Goal: Information Seeking & Learning: Learn about a topic

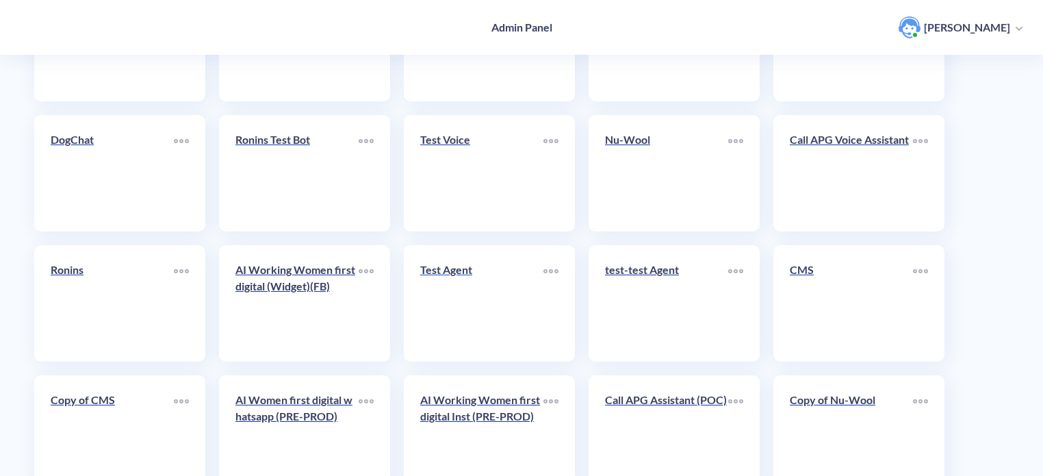
scroll to position [474, 0]
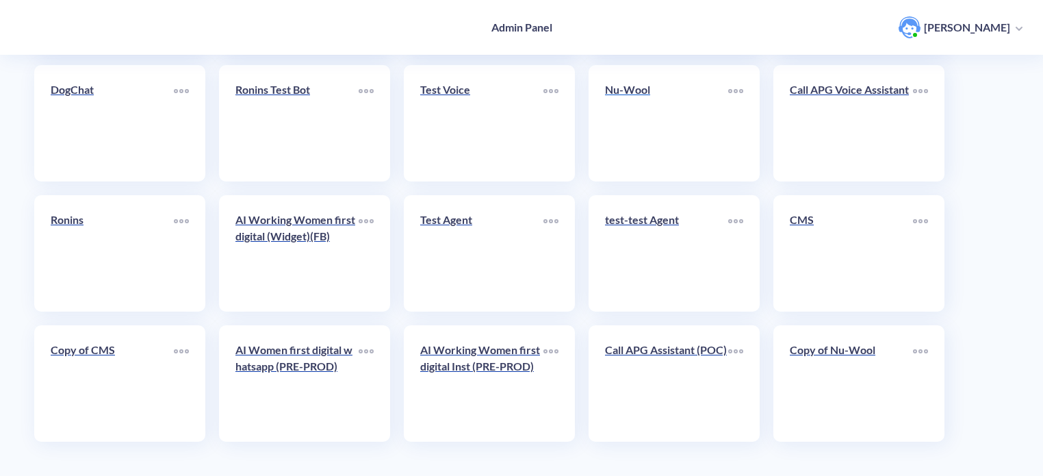
click at [635, 116] on link "Nu-Wool" at bounding box center [666, 122] width 123 height 83
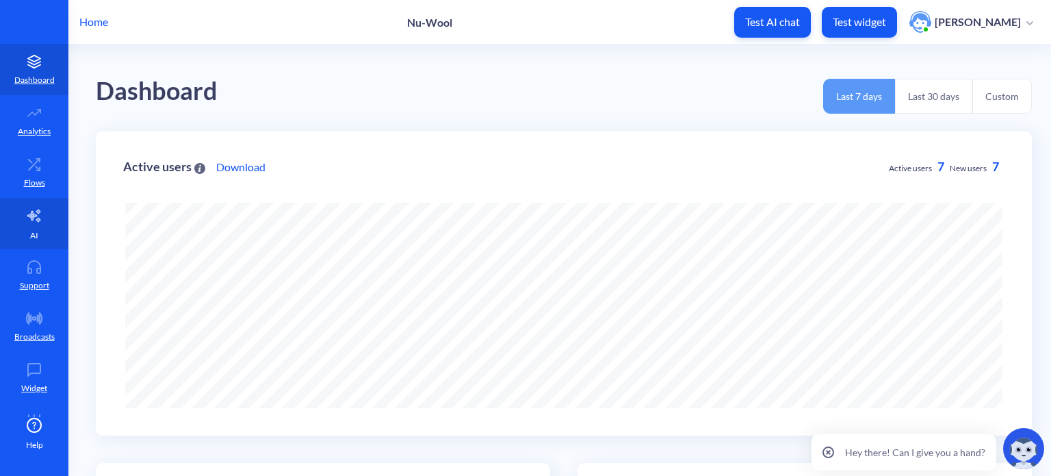
click at [44, 224] on link "AI" at bounding box center [34, 223] width 68 height 51
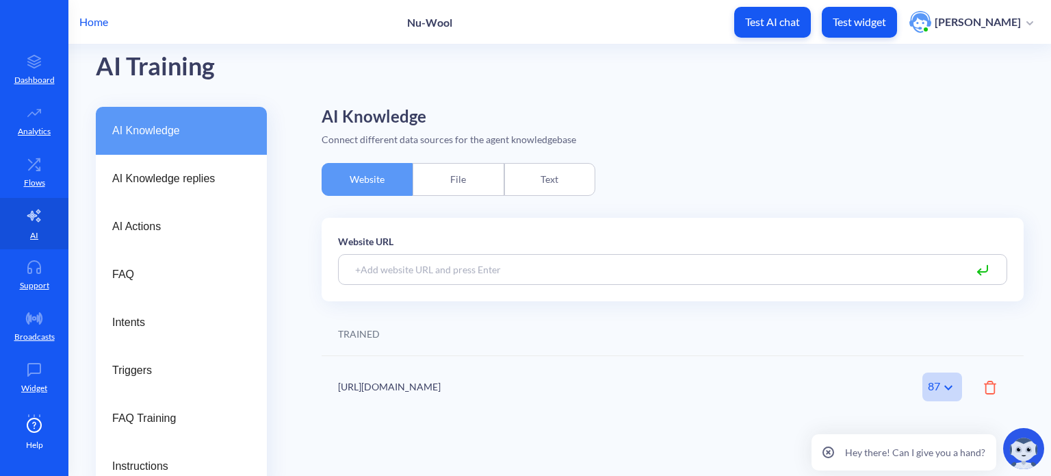
scroll to position [38, 0]
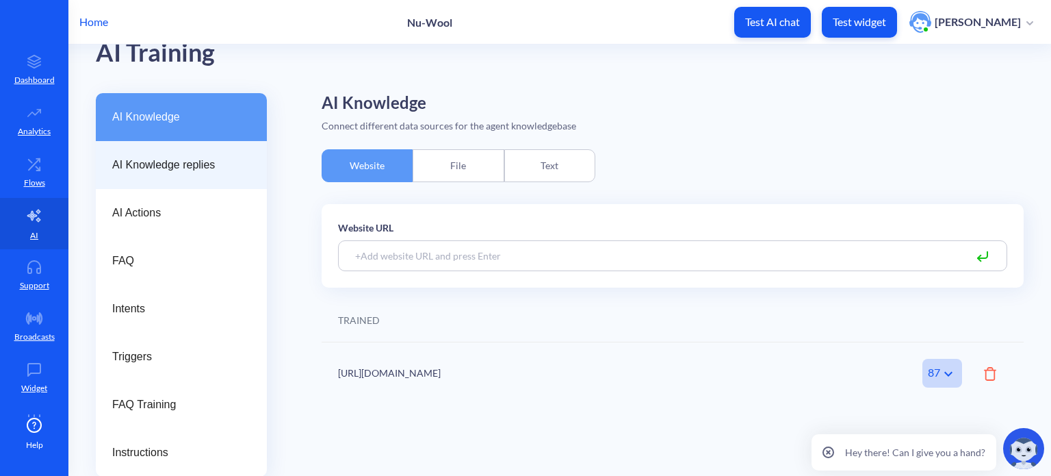
click at [164, 174] on div "AI Knowledge replies" at bounding box center [181, 165] width 171 height 48
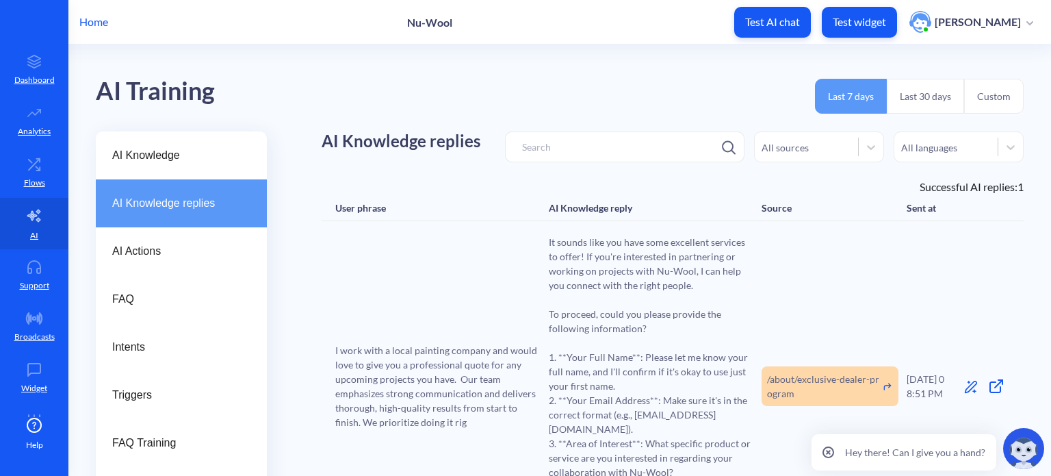
click at [927, 86] on button "Last 30 days" at bounding box center [925, 96] width 77 height 35
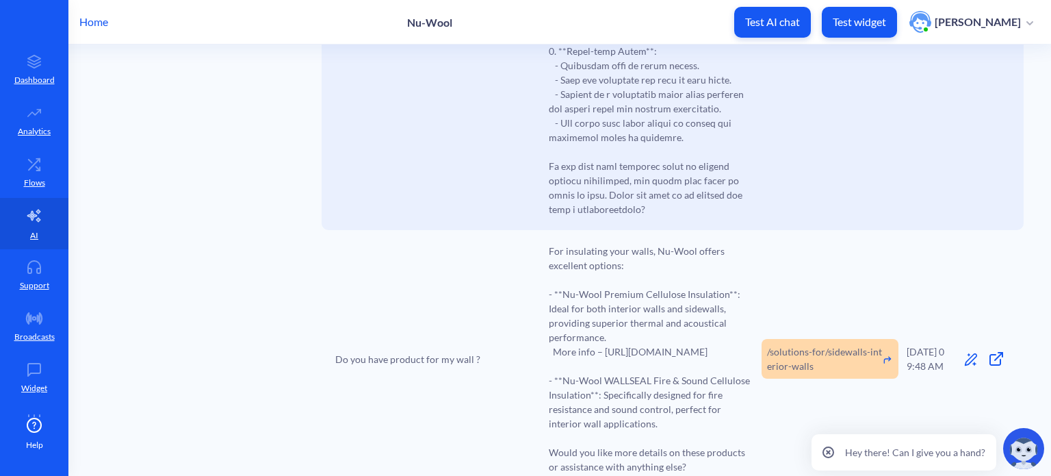
scroll to position [4037, 0]
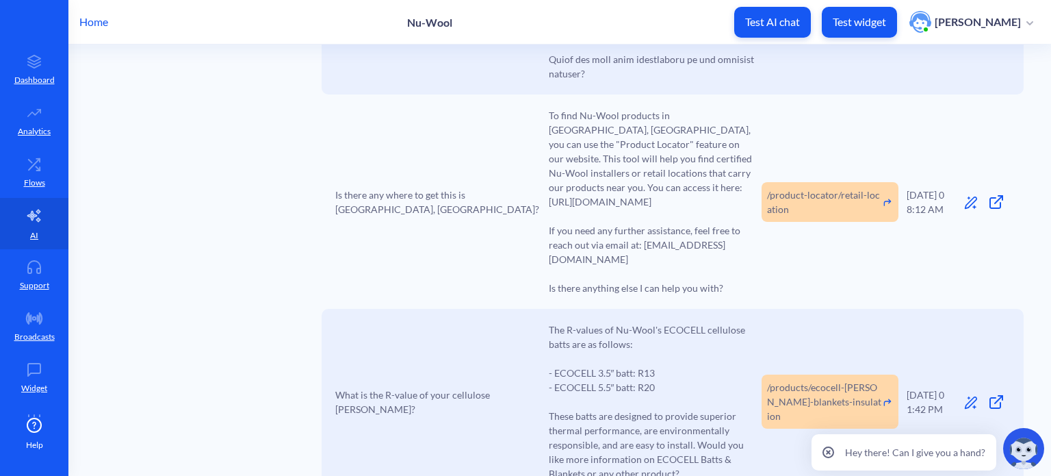
click at [638, 369] on span "The R-values of Nu-Wool's ECOCELL cellulose batts are as follows: - ECOCELL 3.5…" at bounding box center [651, 401] width 205 height 158
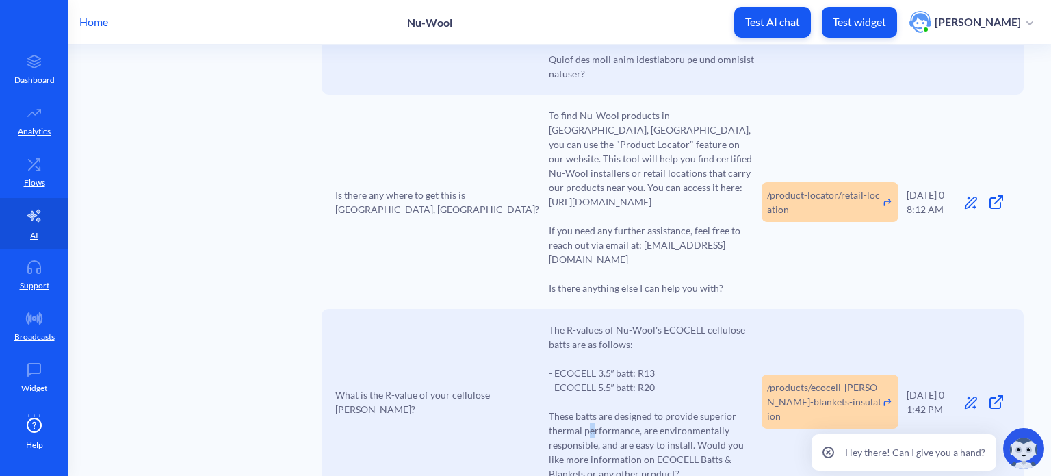
click at [591, 377] on span "The R-values of Nu-Wool's ECOCELL cellulose batts are as follows: - ECOCELL 3.5…" at bounding box center [651, 401] width 205 height 158
click at [604, 179] on span "To find Nu-Wool products in [GEOGRAPHIC_DATA], [GEOGRAPHIC_DATA], you can use t…" at bounding box center [651, 201] width 205 height 187
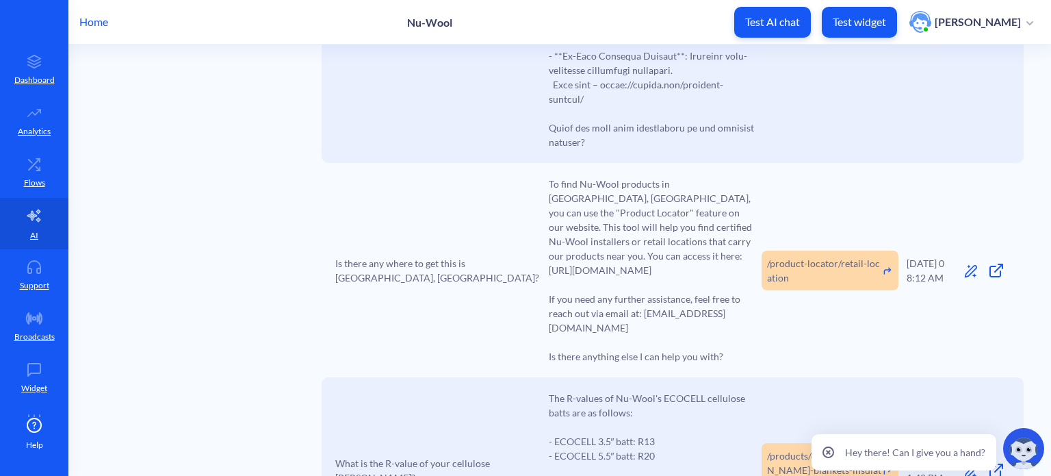
scroll to position [3900, 0]
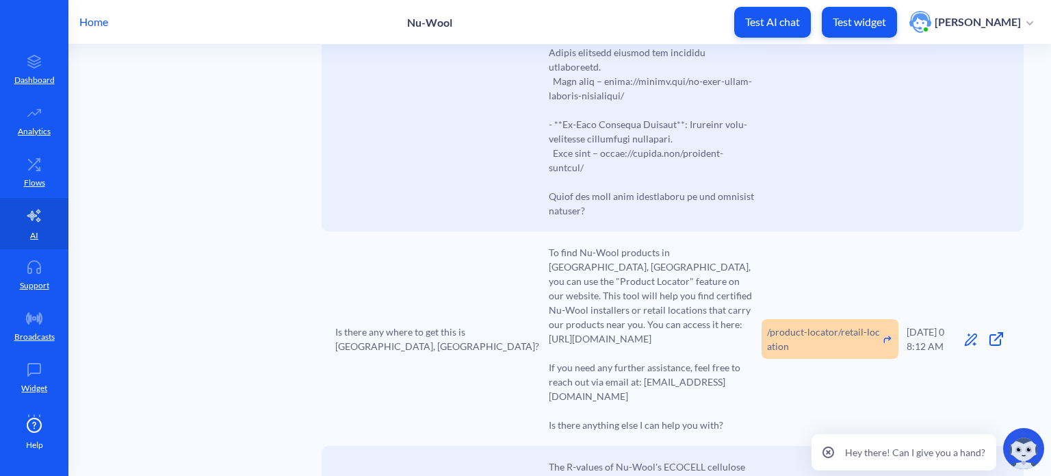
click at [830, 452] on icon at bounding box center [828, 451] width 3 height 3
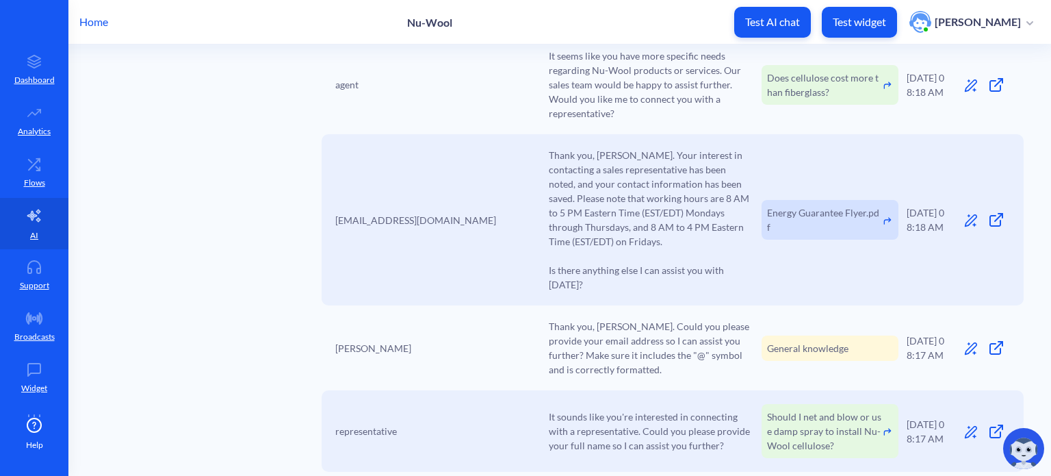
scroll to position [0, 0]
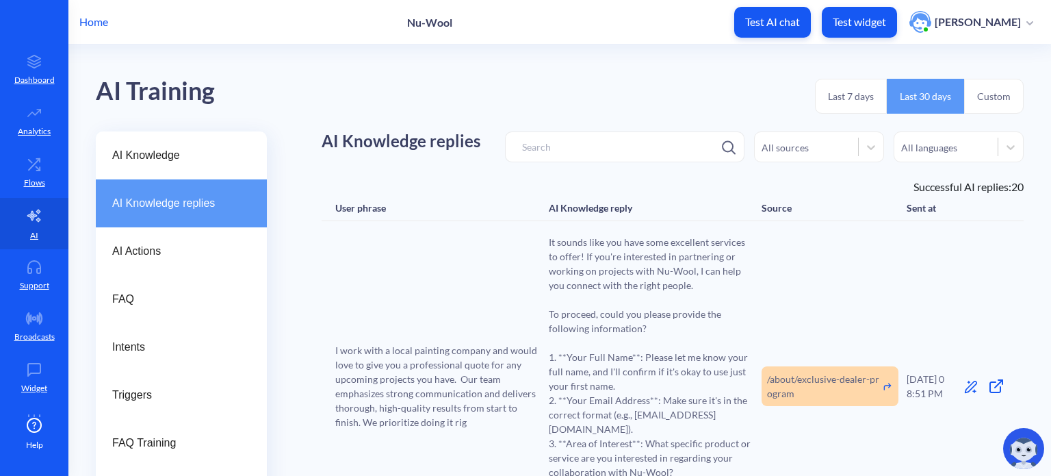
click at [634, 266] on span "It sounds like you have some excellent services to offer! If you're interested …" at bounding box center [651, 386] width 205 height 302
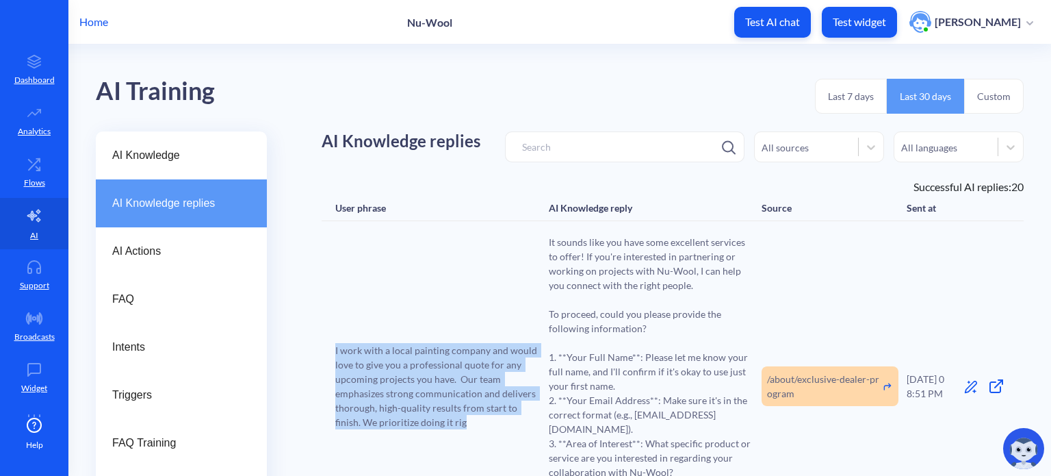
drag, startPoint x: 335, startPoint y: 340, endPoint x: 468, endPoint y: 414, distance: 152.6
click at [468, 414] on span "I work with a local painting company and would love to give you a professional …" at bounding box center [437, 386] width 205 height 86
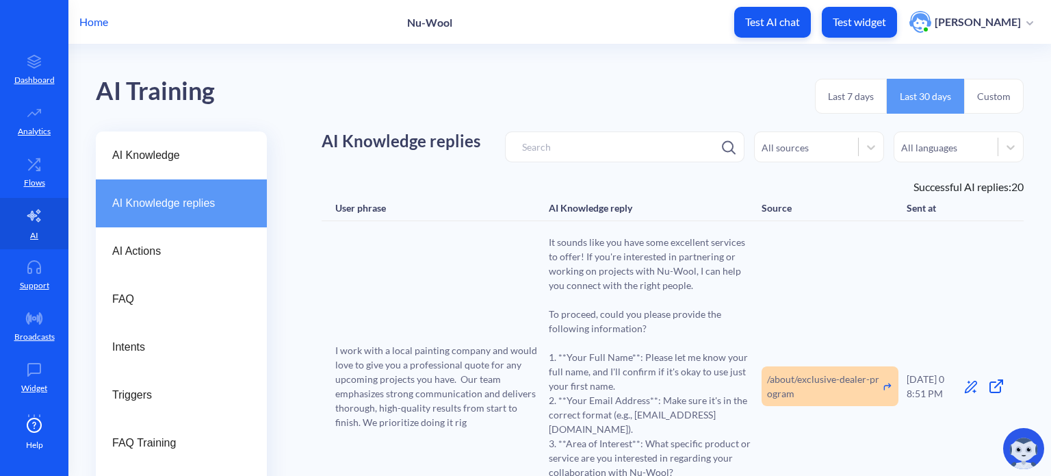
click at [549, 310] on span "It sounds like you have some excellent services to offer! If you're interested …" at bounding box center [651, 386] width 205 height 302
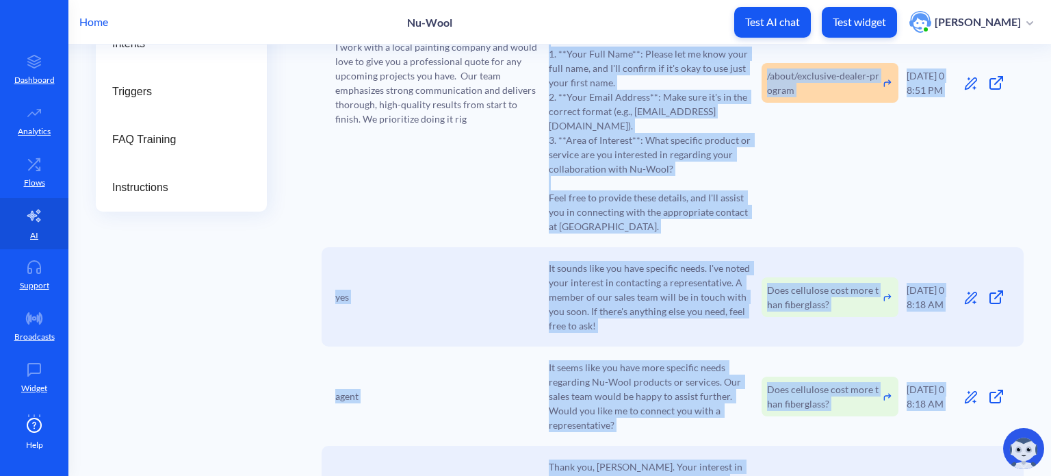
scroll to position [387, 0]
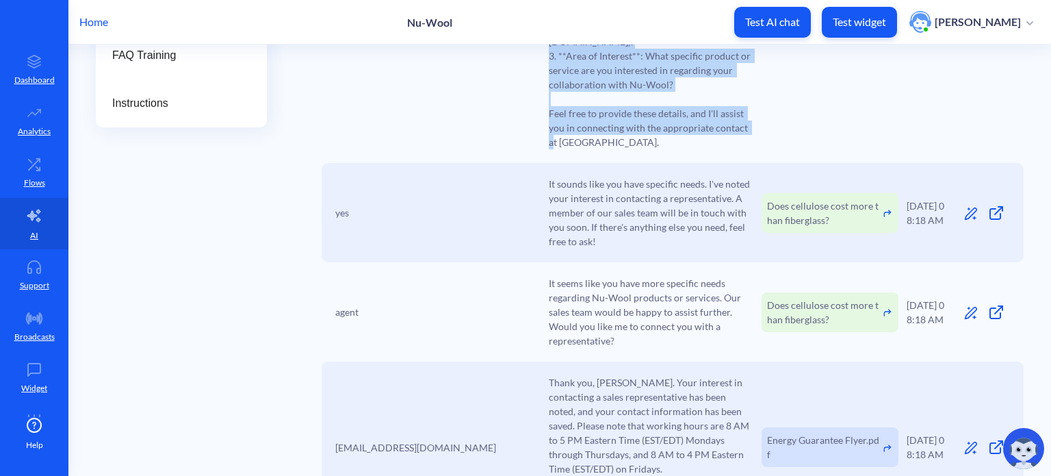
drag, startPoint x: 547, startPoint y: 242, endPoint x: 679, endPoint y: 121, distance: 178.8
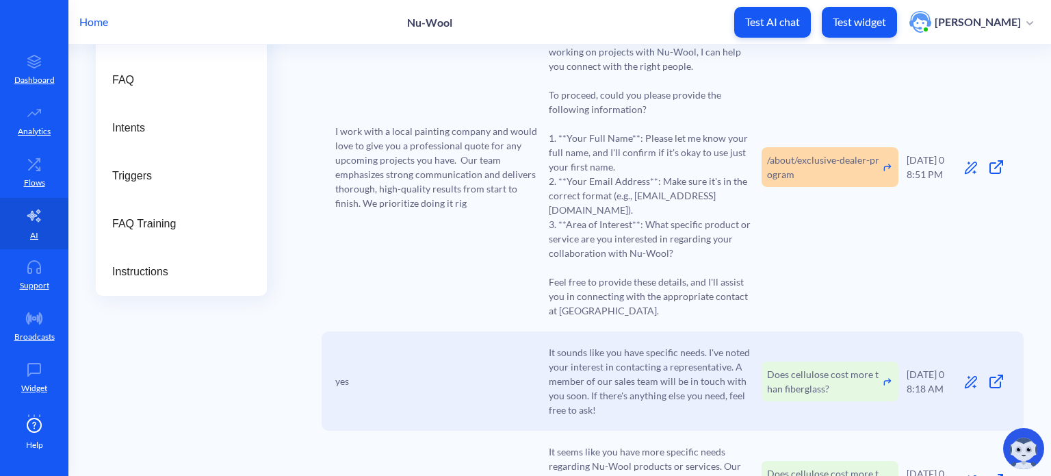
scroll to position [0, 0]
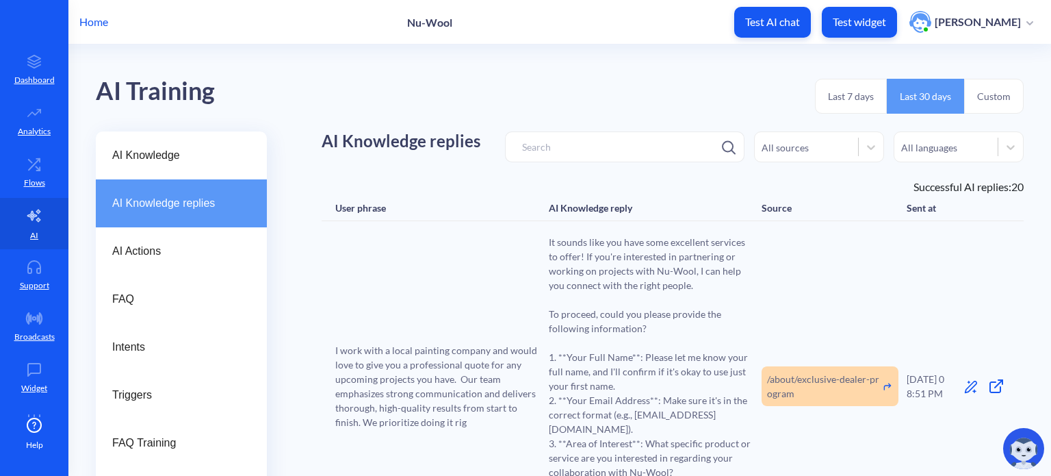
click at [608, 275] on span "It sounds like you have some excellent services to offer! If you're interested …" at bounding box center [651, 386] width 205 height 302
click at [31, 71] on link "Dashboard" at bounding box center [34, 69] width 68 height 51
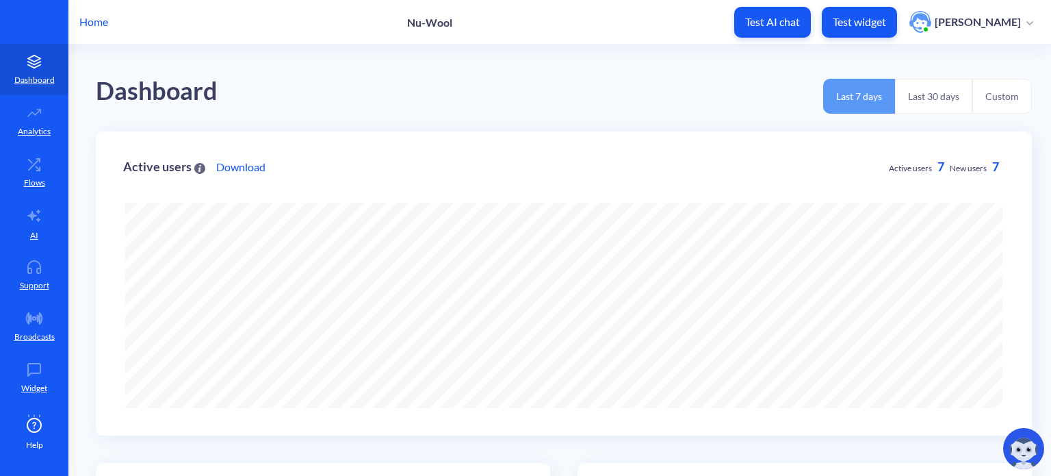
scroll to position [476, 1051]
click at [58, 117] on link "Analytics" at bounding box center [34, 120] width 68 height 51
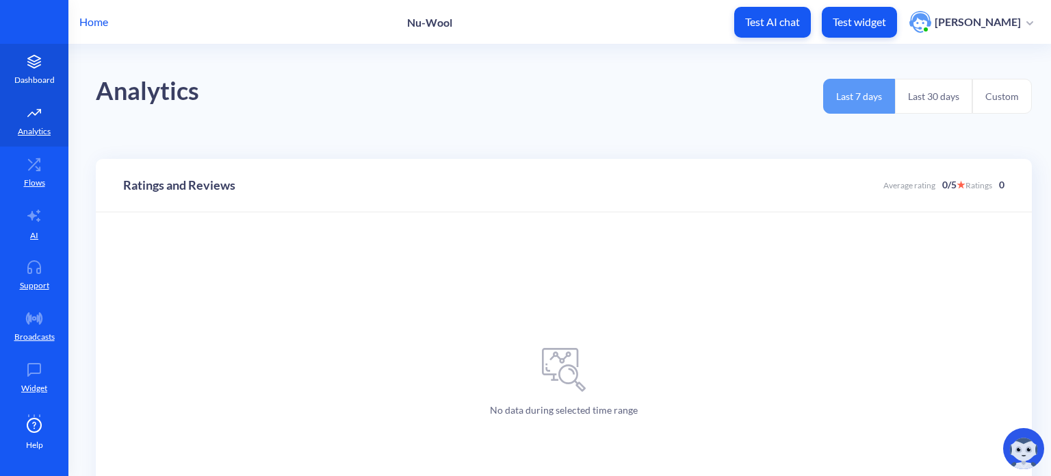
click at [33, 66] on icon at bounding box center [34, 62] width 27 height 14
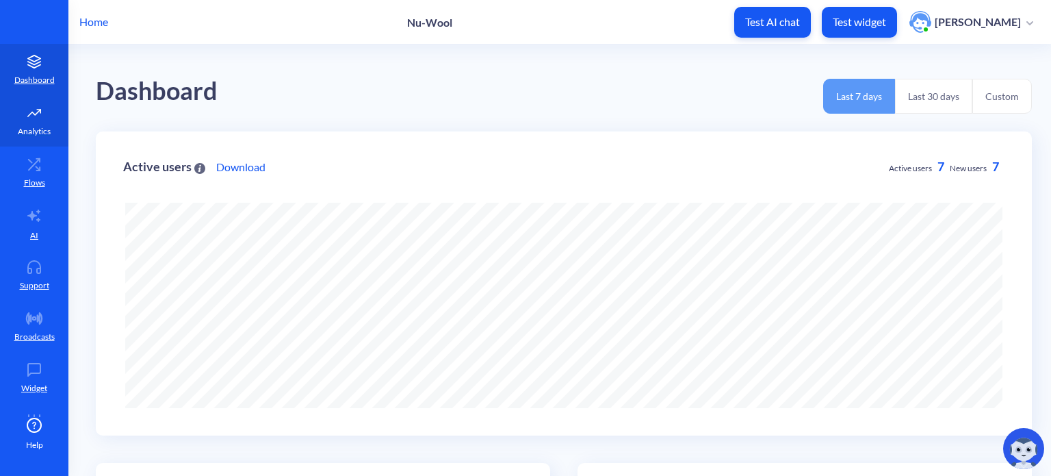
click at [29, 127] on p "Analytics" at bounding box center [34, 131] width 33 height 12
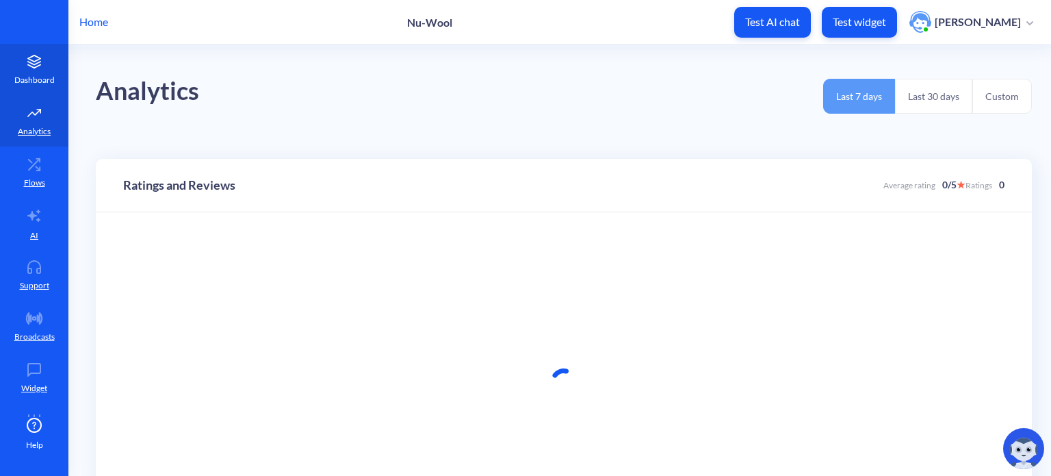
click at [28, 62] on icon at bounding box center [34, 63] width 12 height 3
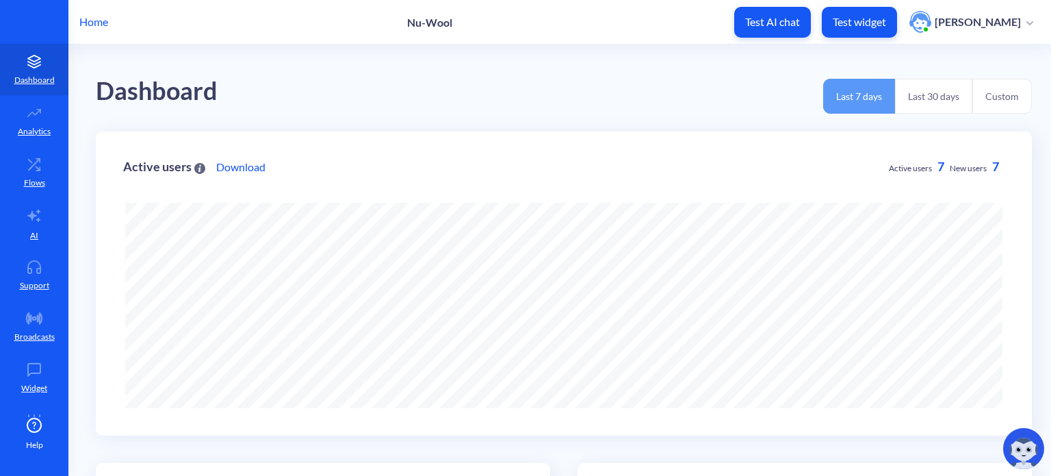
scroll to position [476, 1051]
click at [1012, 101] on button "Custom" at bounding box center [1003, 96] width 60 height 35
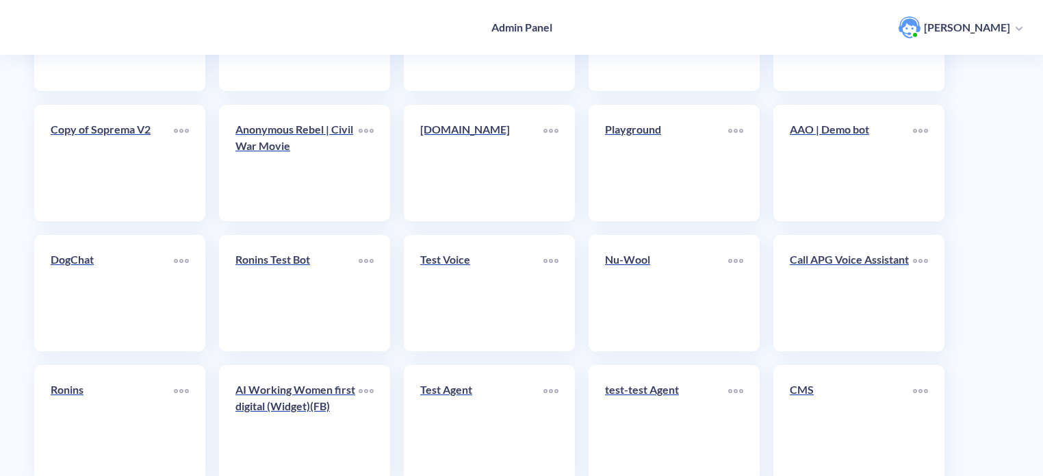
scroll to position [474, 0]
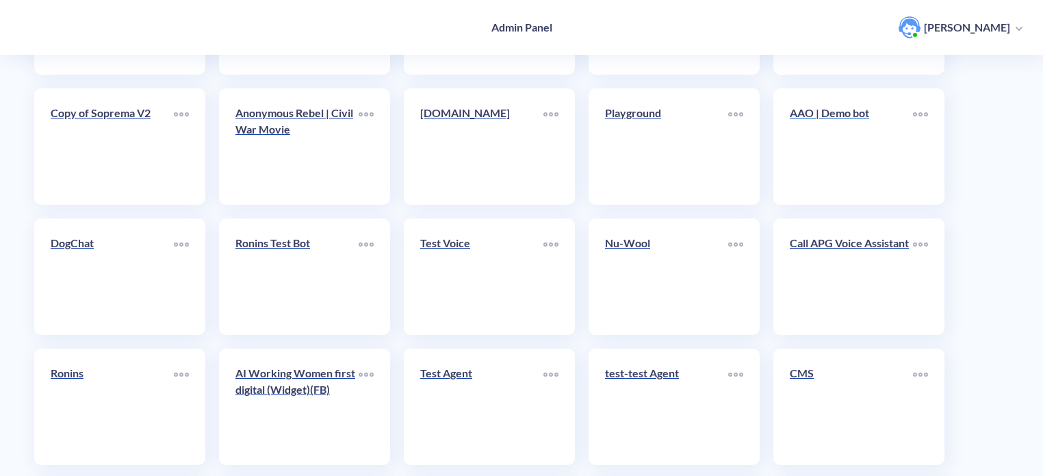
scroll to position [342, 0]
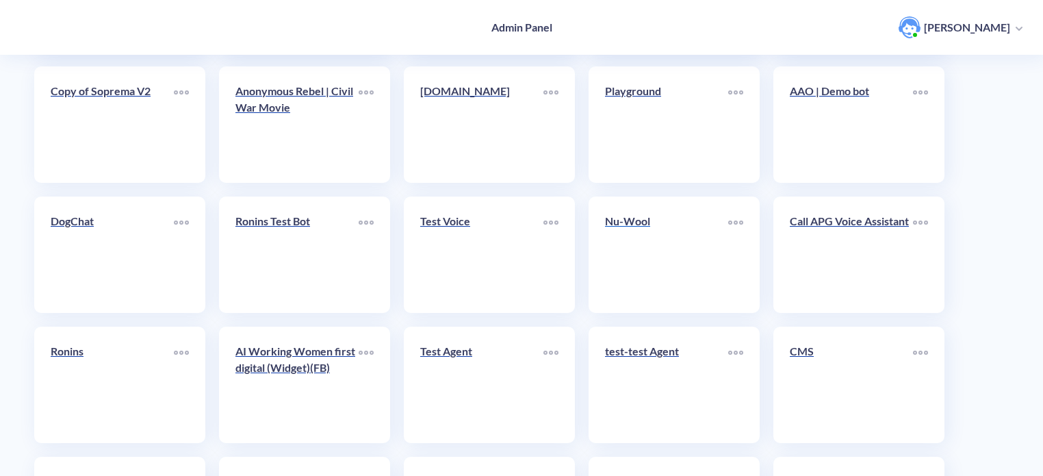
click at [665, 257] on link "Nu-Wool" at bounding box center [666, 254] width 123 height 83
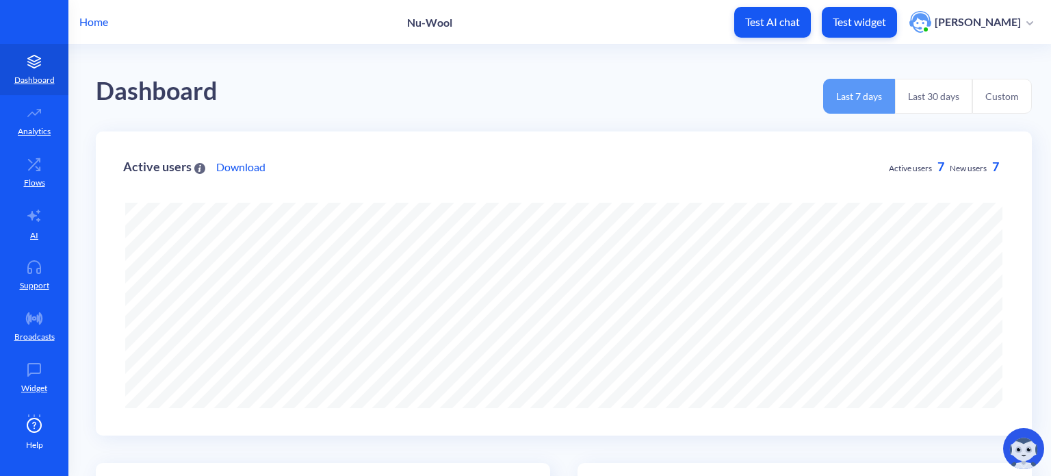
scroll to position [476, 1051]
click at [992, 98] on button "Custom" at bounding box center [1003, 96] width 60 height 35
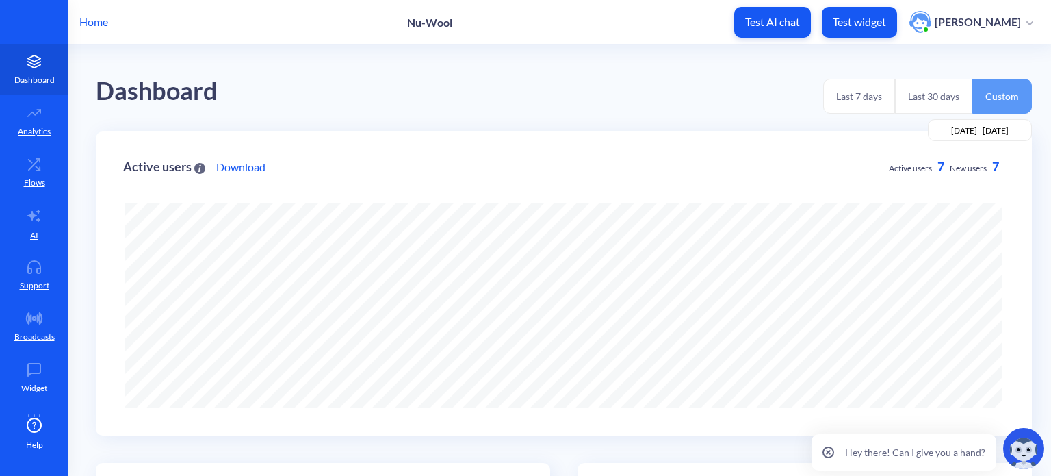
click at [983, 133] on input "[DATE] - [DATE]" at bounding box center [980, 130] width 105 height 22
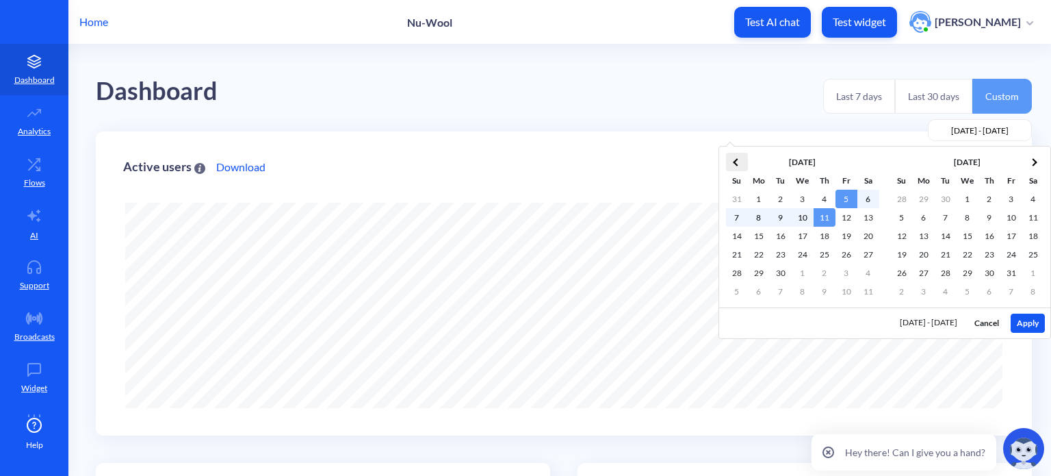
click at [732, 159] on th at bounding box center [737, 162] width 22 height 18
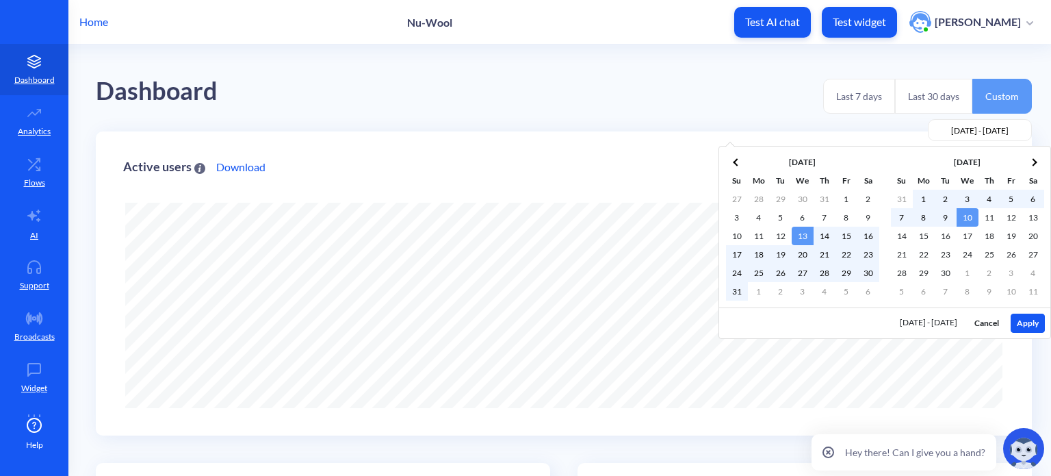
click at [1025, 318] on button "Apply" at bounding box center [1028, 322] width 34 height 19
type input "2025-08-13 - 2025-09-10"
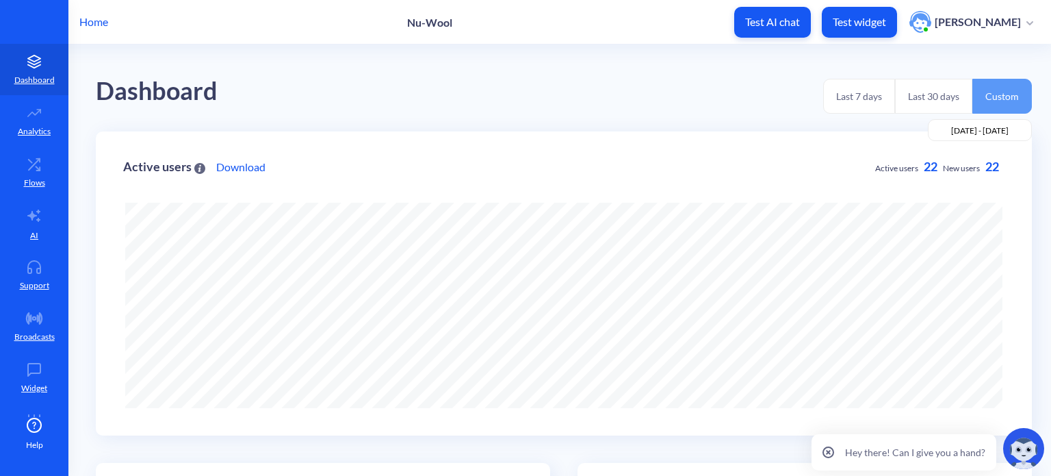
click at [884, 170] on span "Active users" at bounding box center [896, 168] width 43 height 10
click at [950, 167] on span "New users" at bounding box center [961, 168] width 37 height 10
drag, startPoint x: 901, startPoint y: 172, endPoint x: 871, endPoint y: 173, distance: 30.8
click at [875, 173] on div "Active users 22 New users 22" at bounding box center [939, 181] width 129 height 44
click at [898, 167] on span "Active users" at bounding box center [896, 168] width 43 height 10
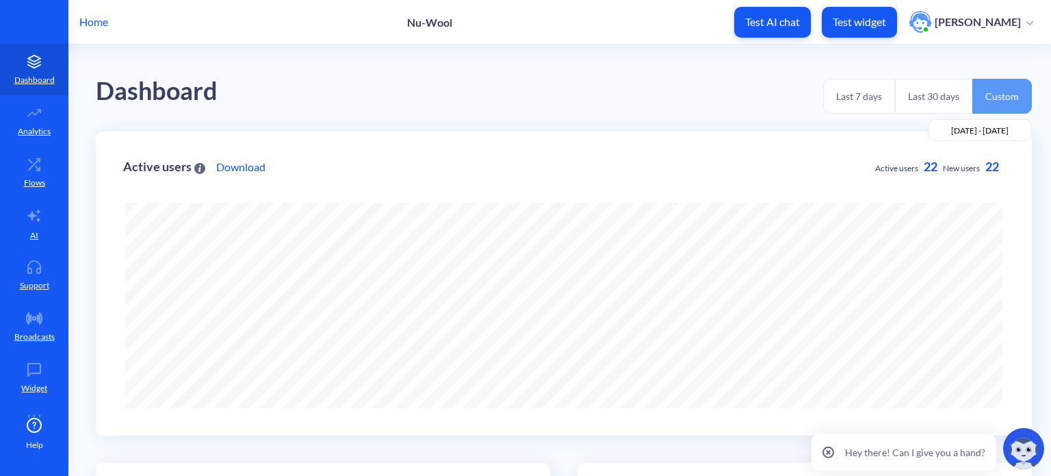
click at [972, 166] on span "New users" at bounding box center [961, 168] width 37 height 10
click at [44, 218] on link "AI" at bounding box center [34, 223] width 68 height 51
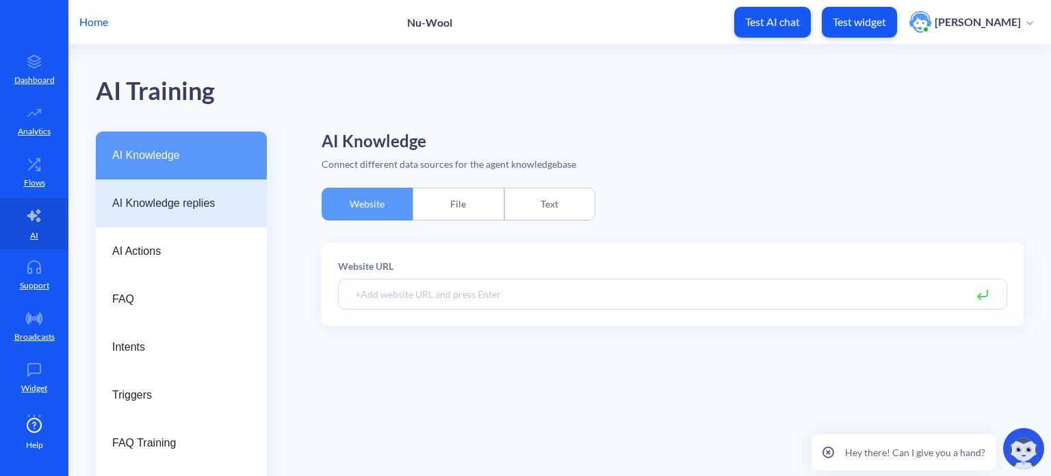
click at [190, 205] on span "AI Knowledge replies" at bounding box center [175, 203] width 127 height 16
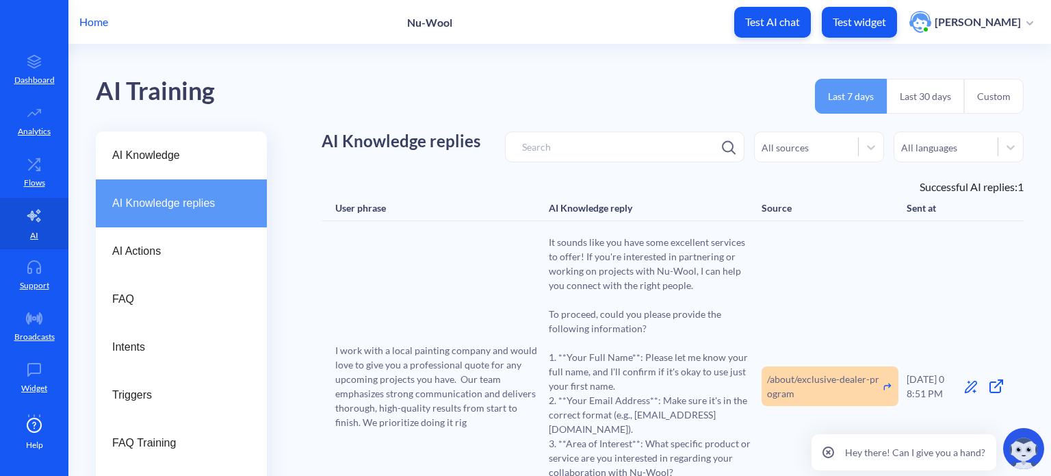
click at [997, 100] on button "Custom" at bounding box center [994, 96] width 60 height 35
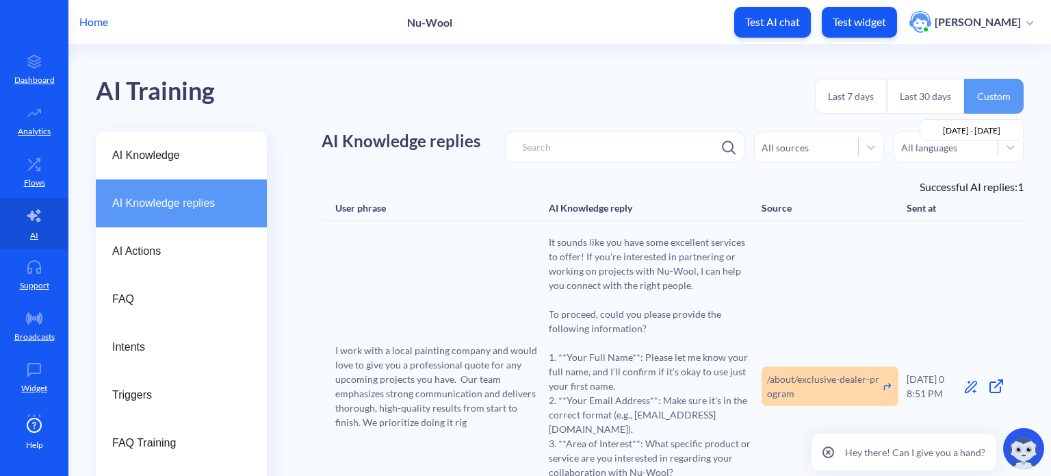
click at [954, 129] on input "[DATE] - [DATE]" at bounding box center [972, 130] width 105 height 22
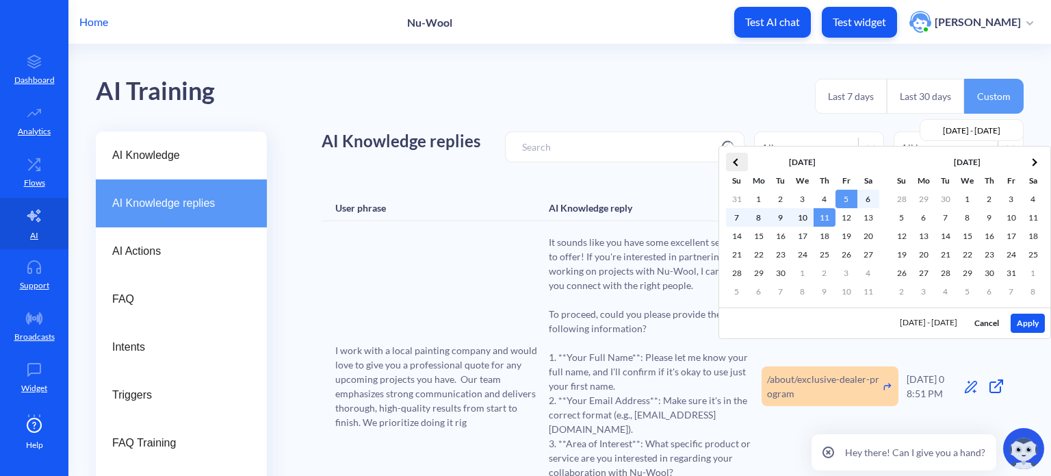
click at [733, 160] on th at bounding box center [737, 162] width 22 height 18
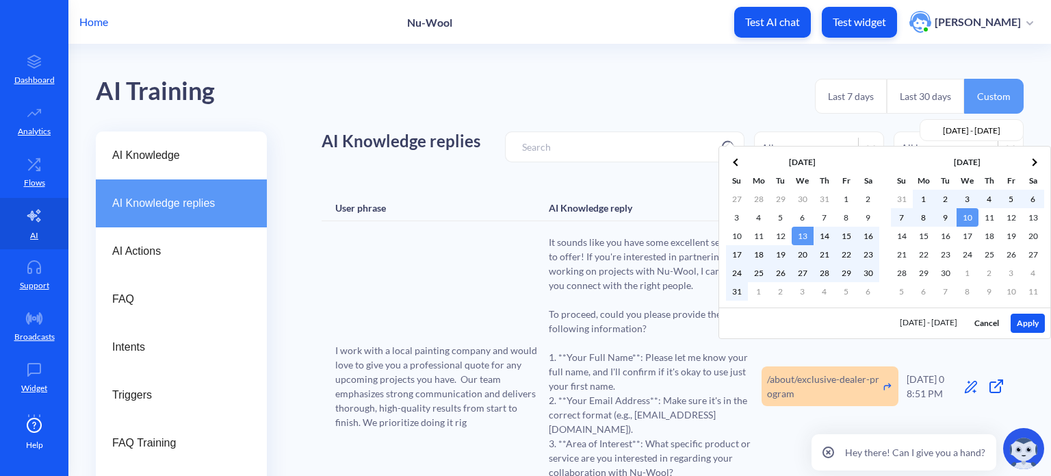
click at [1025, 319] on button "Apply" at bounding box center [1028, 322] width 34 height 19
type input "2025-08-13 - 2025-09-10"
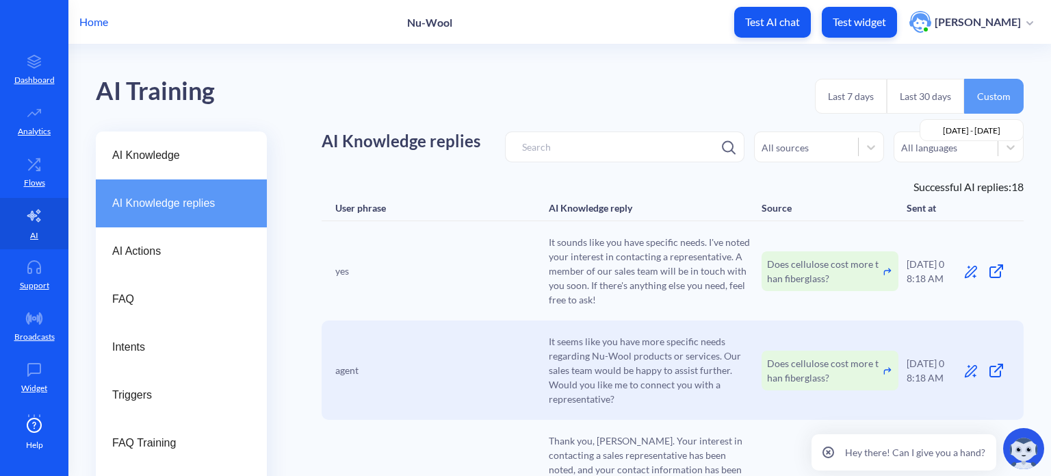
click at [974, 184] on div "Successful AI replies: 18" at bounding box center [673, 187] width 702 height 16
drag, startPoint x: 939, startPoint y: 192, endPoint x: 1007, endPoint y: 191, distance: 67.8
click at [1007, 191] on div "Successful AI replies: 18" at bounding box center [673, 187] width 702 height 16
click at [1018, 191] on div "Successful AI replies: 18" at bounding box center [673, 187] width 702 height 16
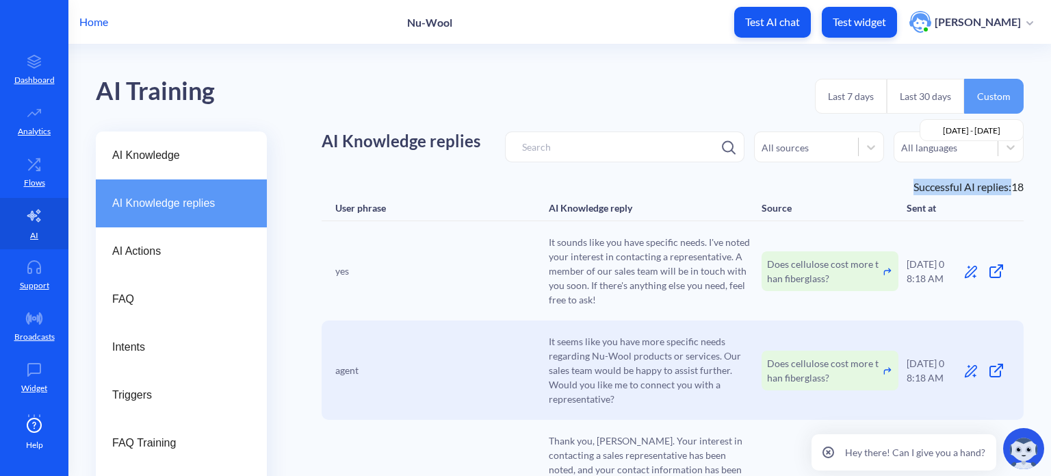
drag, startPoint x: 953, startPoint y: 190, endPoint x: 907, endPoint y: 190, distance: 45.9
click at [907, 190] on div "Successful AI replies: 18" at bounding box center [673, 187] width 702 height 16
click at [906, 190] on div "Successful AI replies: 18" at bounding box center [673, 187] width 702 height 16
click at [97, 25] on p "Home" at bounding box center [93, 22] width 29 height 16
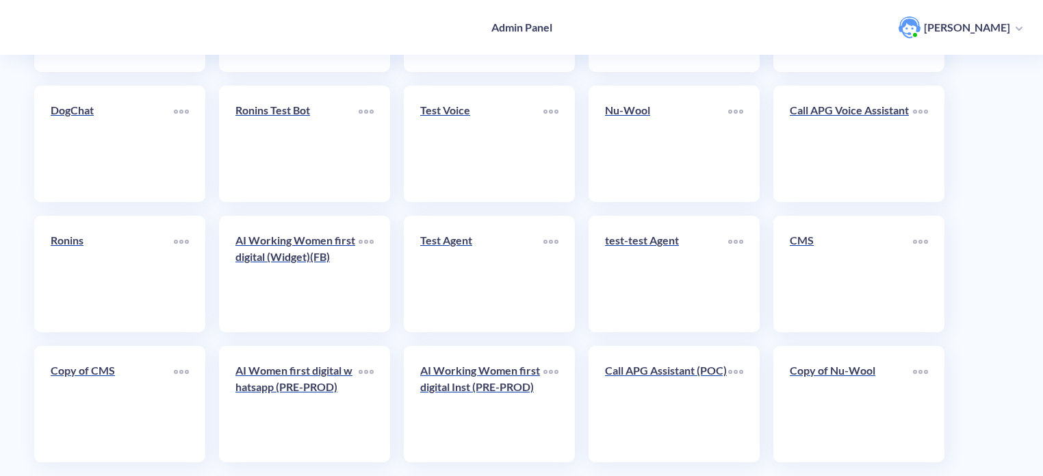
scroll to position [474, 0]
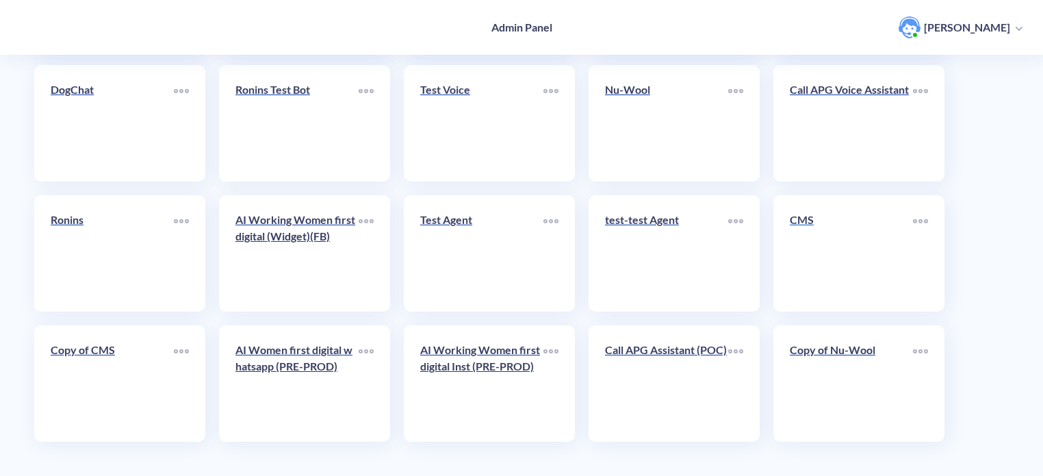
click at [819, 257] on link "CMS" at bounding box center [851, 252] width 123 height 83
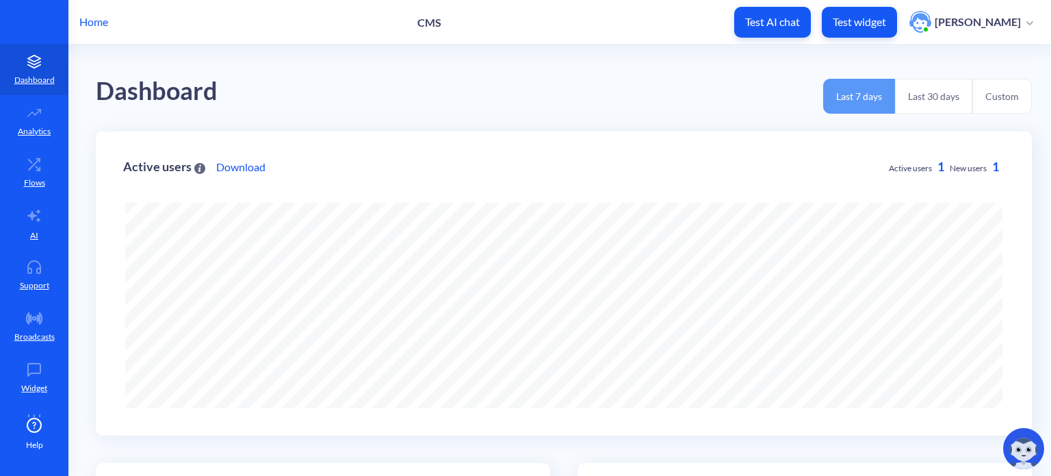
scroll to position [476, 1051]
click at [1027, 93] on button "Custom" at bounding box center [1003, 96] width 60 height 35
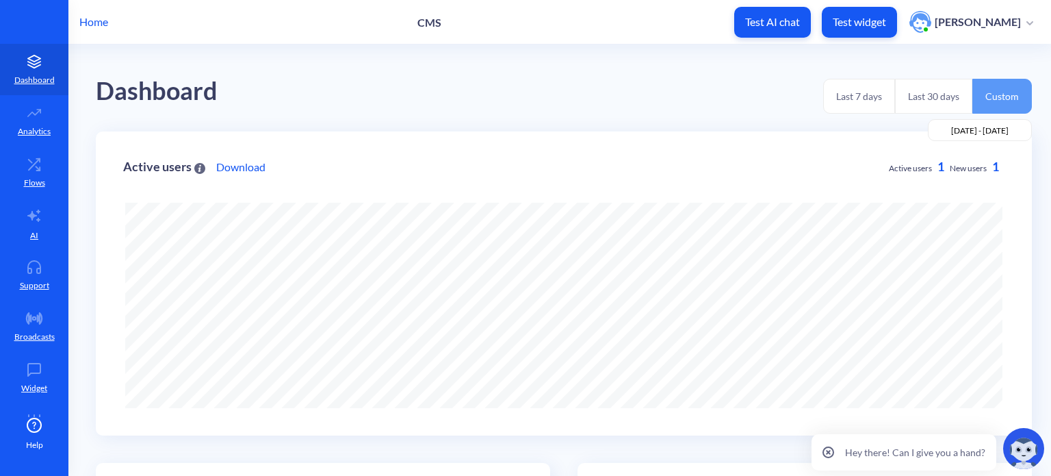
scroll to position [0, 0]
click at [988, 128] on input "[DATE] - [DATE]" at bounding box center [980, 130] width 105 height 22
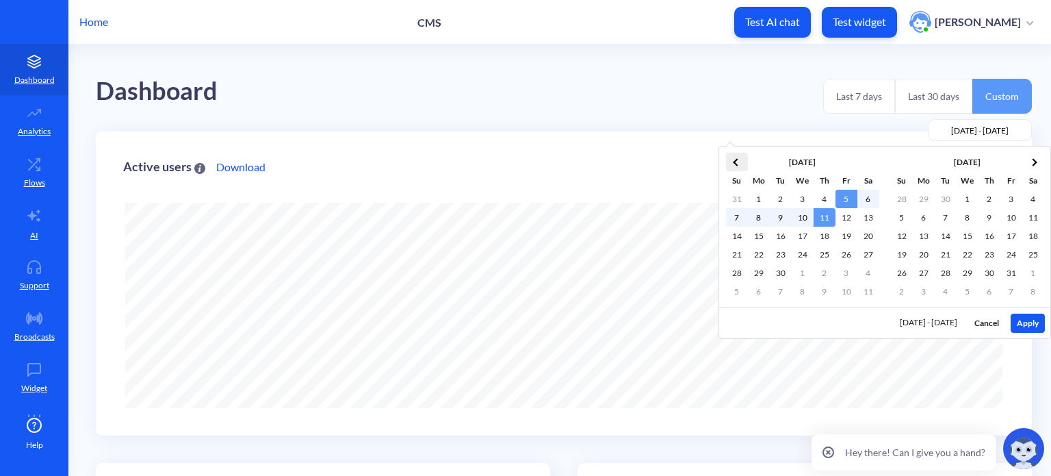
click at [730, 165] on th at bounding box center [737, 162] width 22 height 18
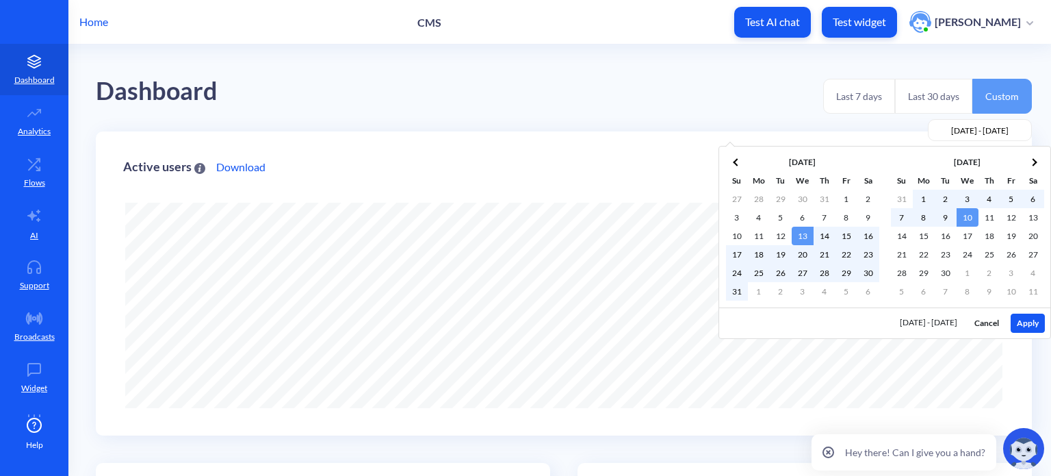
click at [1025, 321] on button "Apply" at bounding box center [1028, 322] width 34 height 19
type input "2025-08-13 - 2025-09-10"
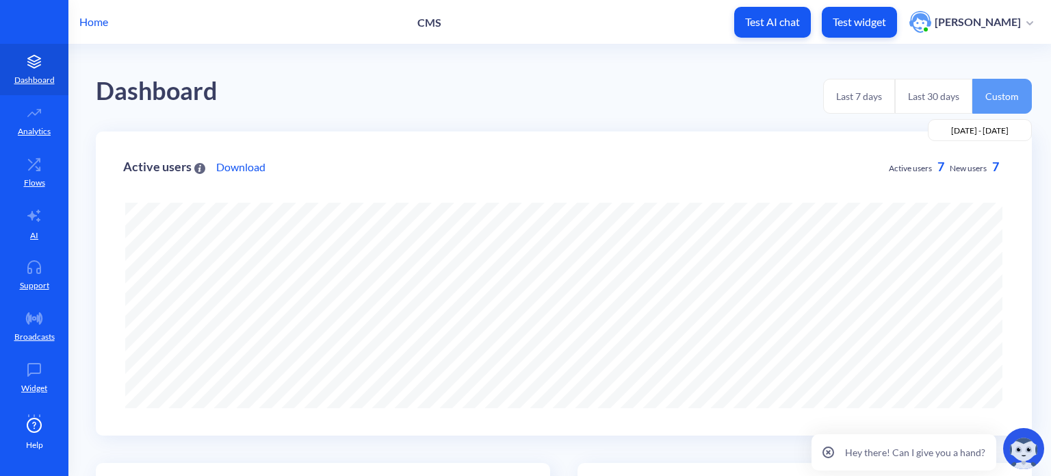
scroll to position [476, 1051]
click at [39, 223] on icon at bounding box center [34, 215] width 16 height 16
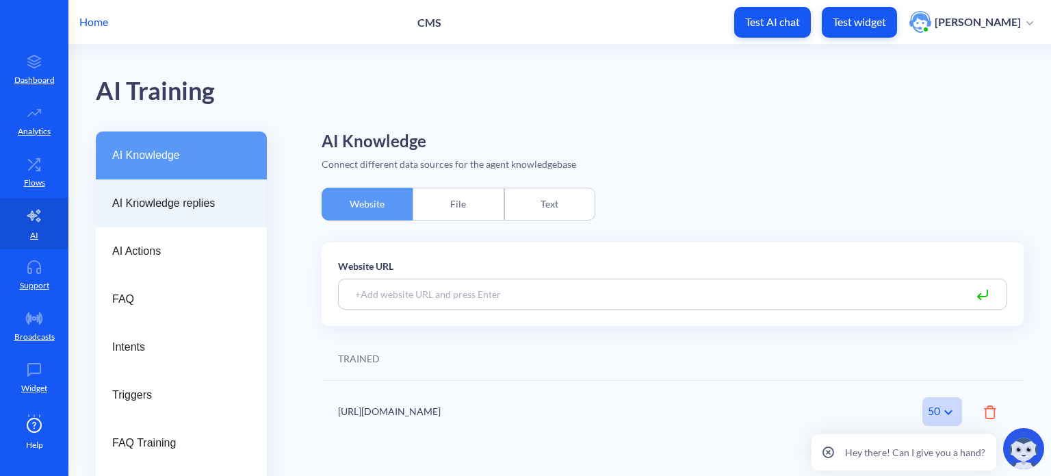
click at [182, 195] on span "AI Knowledge replies" at bounding box center [175, 203] width 127 height 16
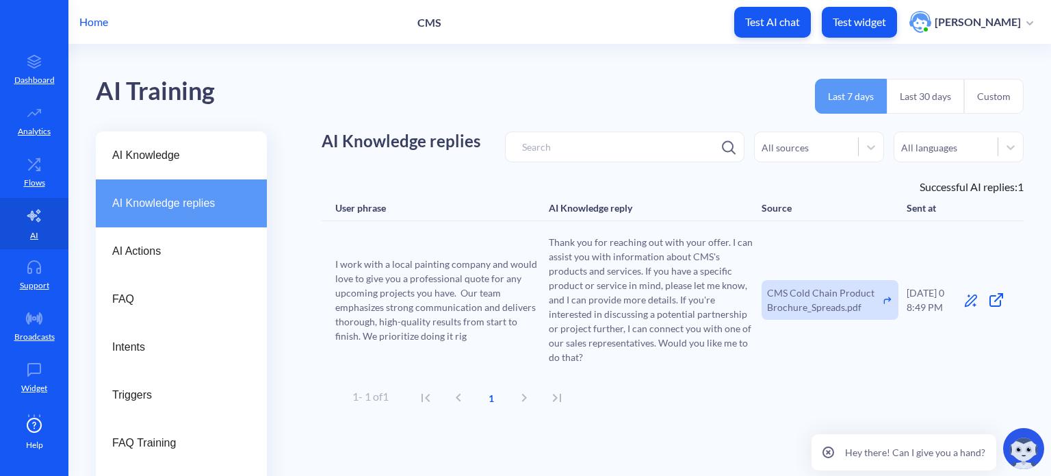
click at [990, 97] on button "Custom" at bounding box center [994, 96] width 60 height 35
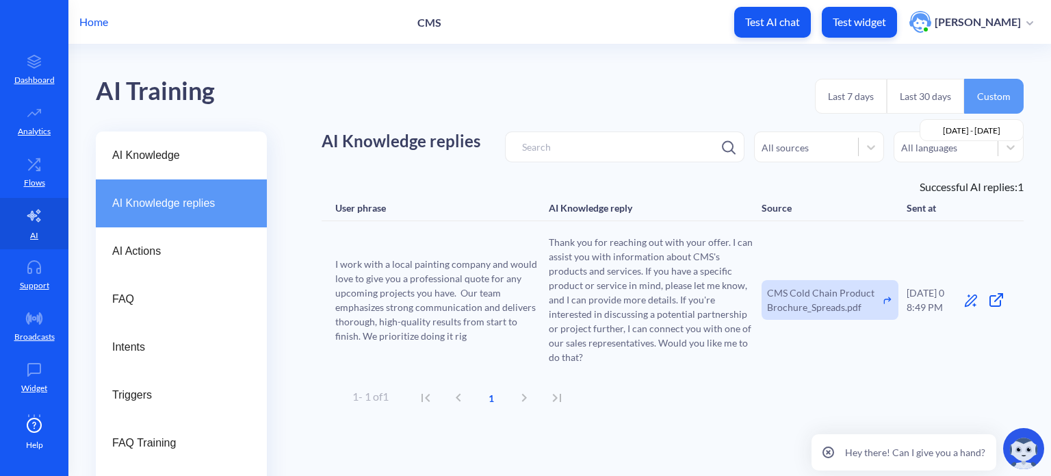
click at [968, 126] on input "[DATE] - [DATE]" at bounding box center [972, 130] width 105 height 22
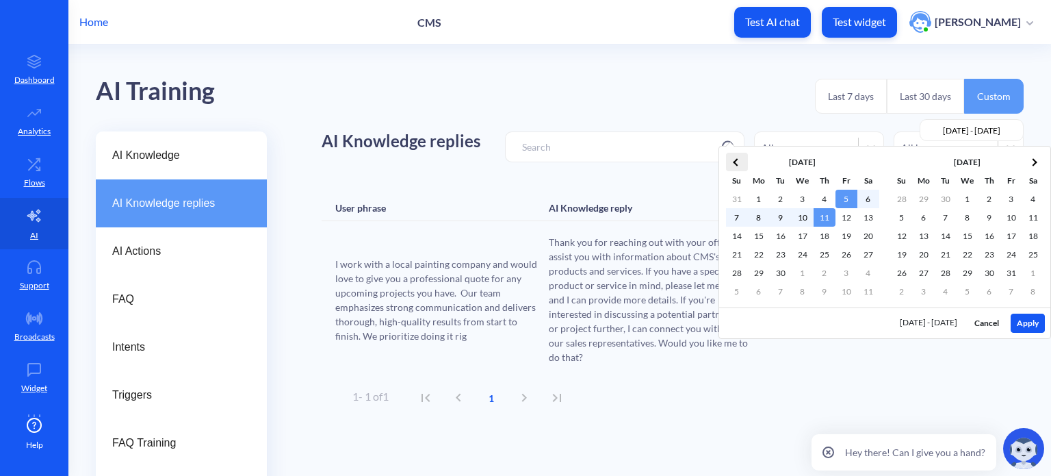
click at [734, 158] on th at bounding box center [737, 162] width 22 height 18
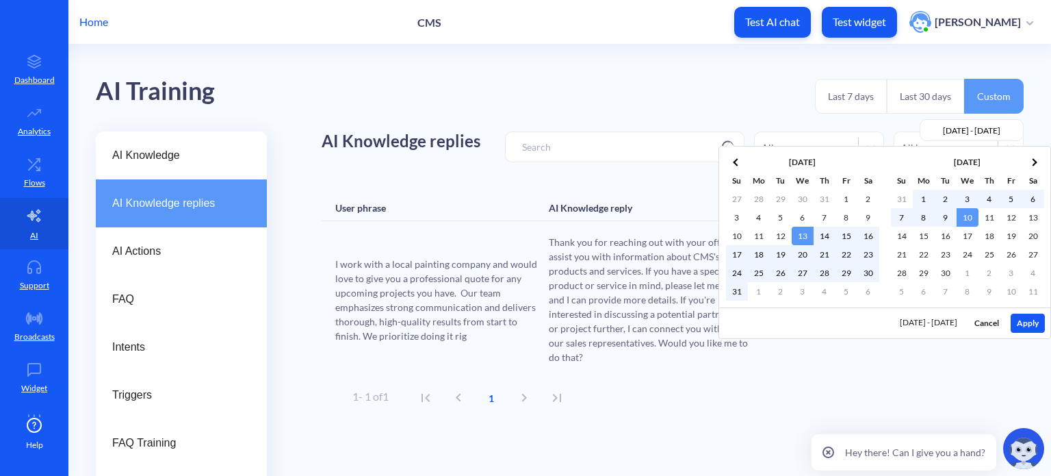
click at [1033, 324] on button "Apply" at bounding box center [1028, 322] width 34 height 19
type input "2025-08-13 - 2025-09-10"
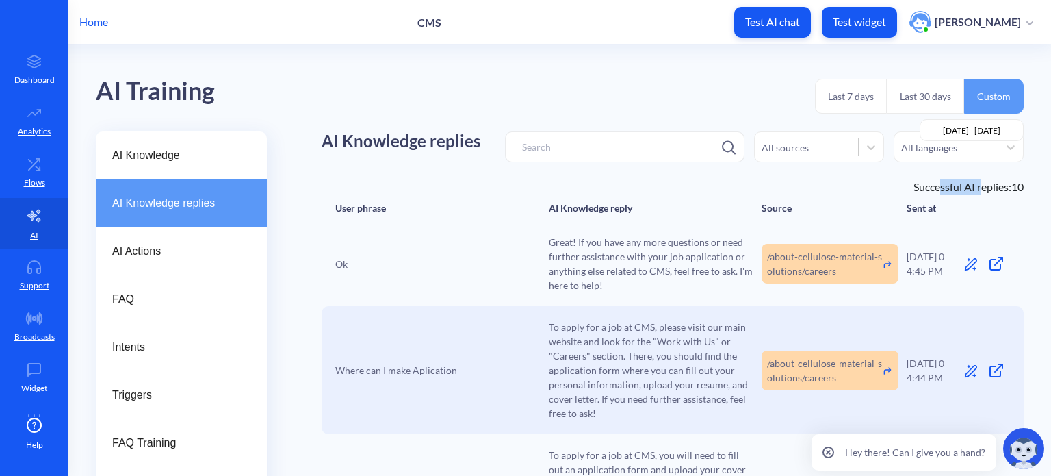
drag, startPoint x: 934, startPoint y: 188, endPoint x: 973, endPoint y: 186, distance: 39.1
click at [973, 186] on div "Successful AI replies: 10" at bounding box center [673, 187] width 702 height 16
drag, startPoint x: 624, startPoint y: 244, endPoint x: 676, endPoint y: 252, distance: 52.0
click at [680, 244] on span "Great! If you have any more questions or need further assistance with your job …" at bounding box center [651, 263] width 205 height 57
click at [650, 276] on span "Great! If you have any more questions or need further assistance with your job …" at bounding box center [651, 263] width 205 height 57
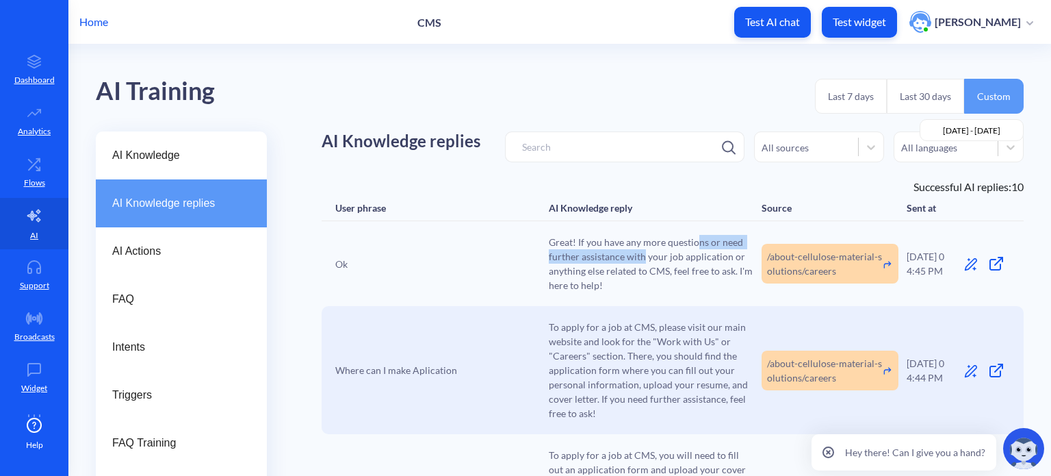
drag, startPoint x: 643, startPoint y: 254, endPoint x: 685, endPoint y: 250, distance: 42.6
click at [693, 248] on span "Great! If you have any more questions or need further assistance with your job …" at bounding box center [651, 263] width 205 height 57
click at [575, 270] on span "Great! If you have any more questions or need further assistance with your job …" at bounding box center [651, 263] width 205 height 57
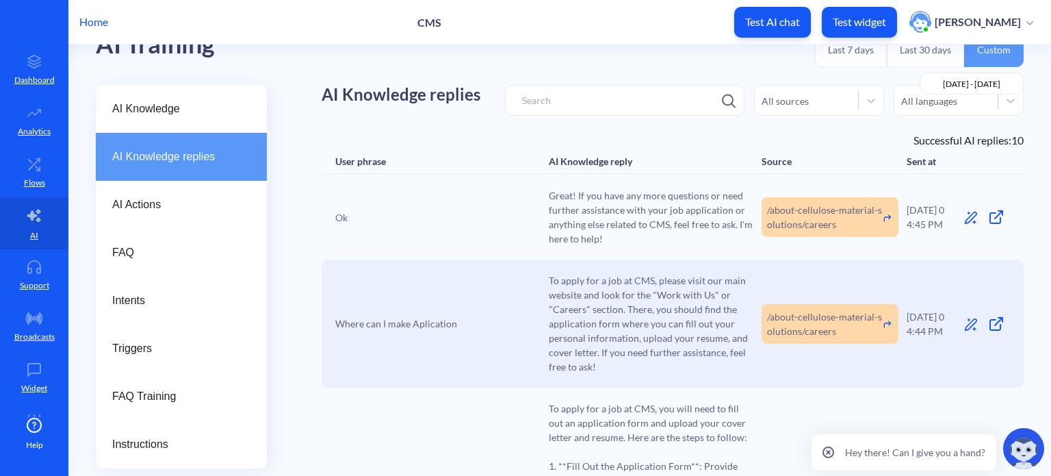
scroll to position [68, 0]
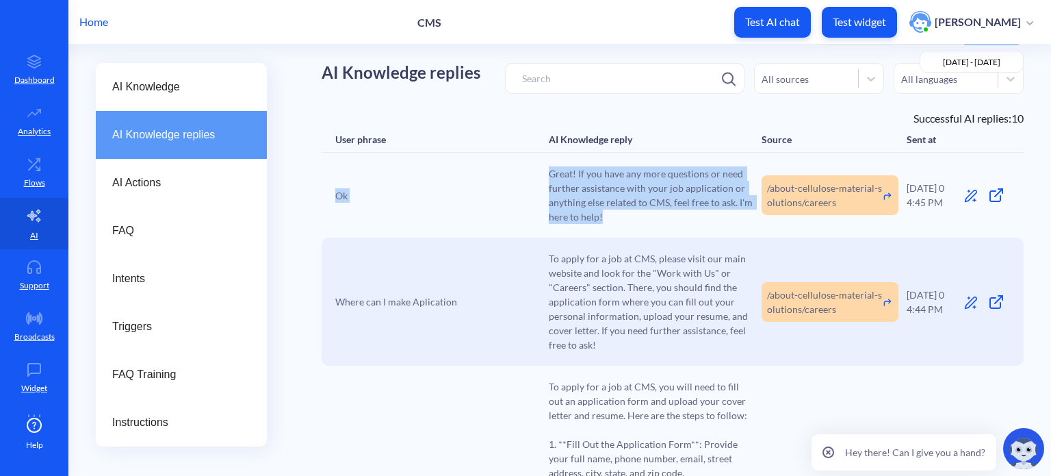
drag, startPoint x: 334, startPoint y: 192, endPoint x: 689, endPoint y: 218, distance: 355.5
click at [689, 218] on div "Ok Great! If you have any more questions or need further assistance with your j…" at bounding box center [673, 195] width 702 height 85
copy div "Ok Great! If you have any more questions or need further assistance with your j…"
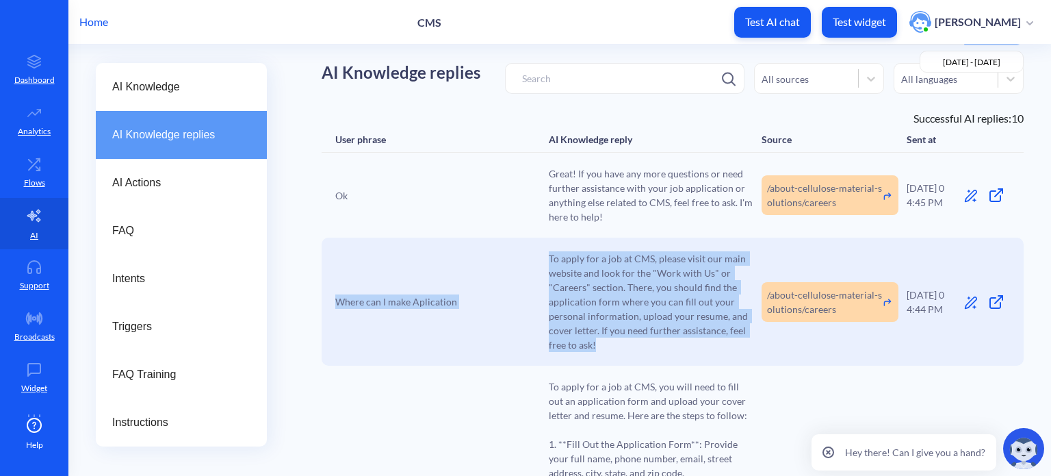
drag, startPoint x: 336, startPoint y: 299, endPoint x: 715, endPoint y: 359, distance: 383.1
click at [715, 359] on div "Where can I make Aplication To apply for a job at CMS, please visit our main we…" at bounding box center [673, 301] width 702 height 128
copy div "Where can I make Aplication To apply for a job at CMS, please visit our main we…"
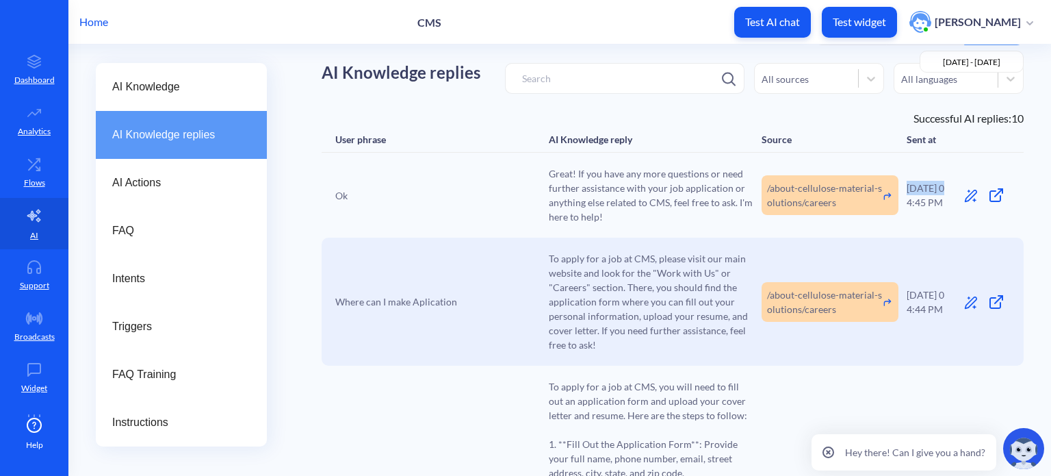
drag, startPoint x: 942, startPoint y: 186, endPoint x: 904, endPoint y: 189, distance: 37.7
click at [907, 189] on div "27.08.25 04:45 PM" at bounding box center [929, 195] width 44 height 29
copy div "27.08.25"
drag, startPoint x: 944, startPoint y: 291, endPoint x: 901, endPoint y: 294, distance: 43.9
click at [901, 294] on div "Where can I make Aplication To apply for a job at CMS, please visit our main we…" at bounding box center [673, 301] width 702 height 128
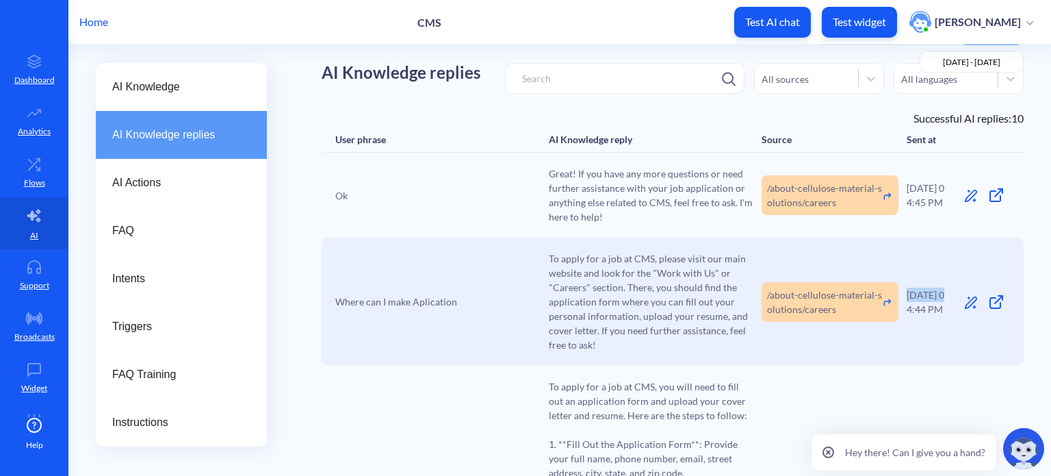
copy div "27.08.25"
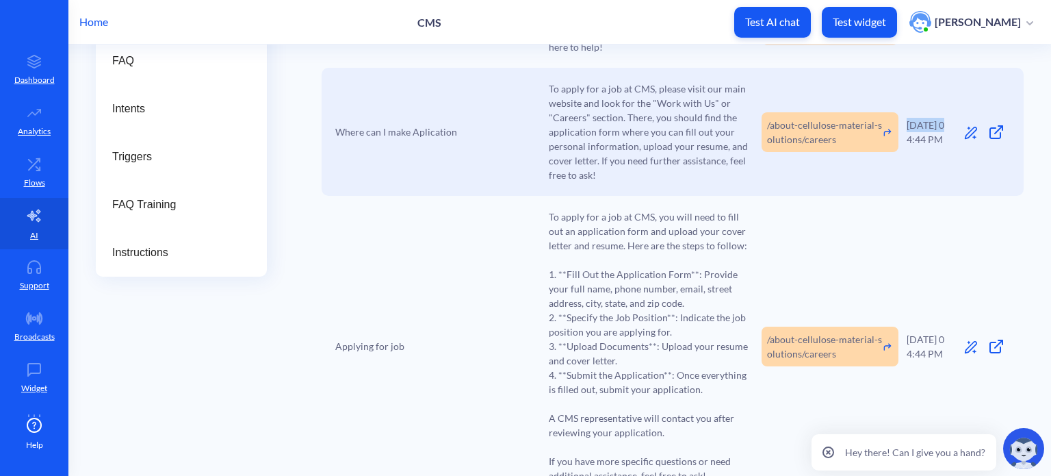
scroll to position [274, 0]
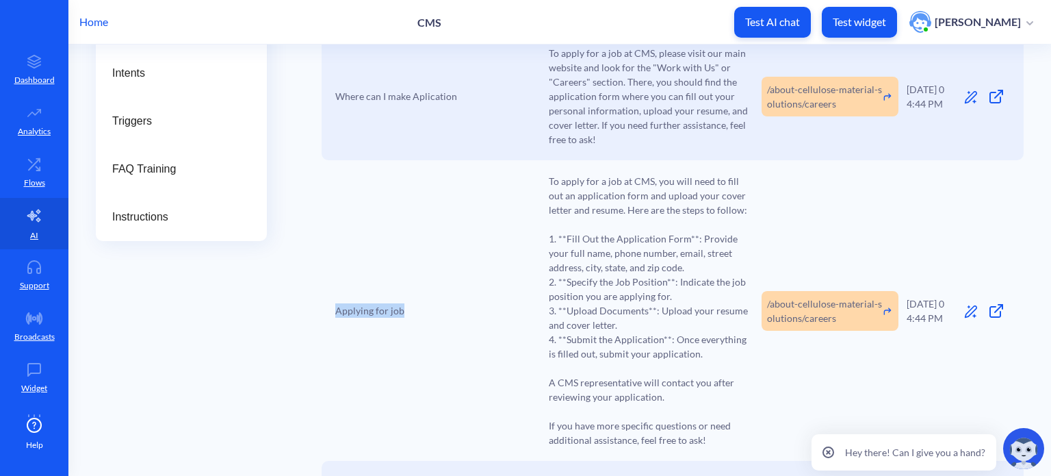
drag, startPoint x: 405, startPoint y: 312, endPoint x: 333, endPoint y: 310, distance: 72.6
click at [333, 310] on div "Applying for job To apply for a job at CMS, you will need to fill out an applic…" at bounding box center [673, 310] width 702 height 300
copy span "Applying for job"
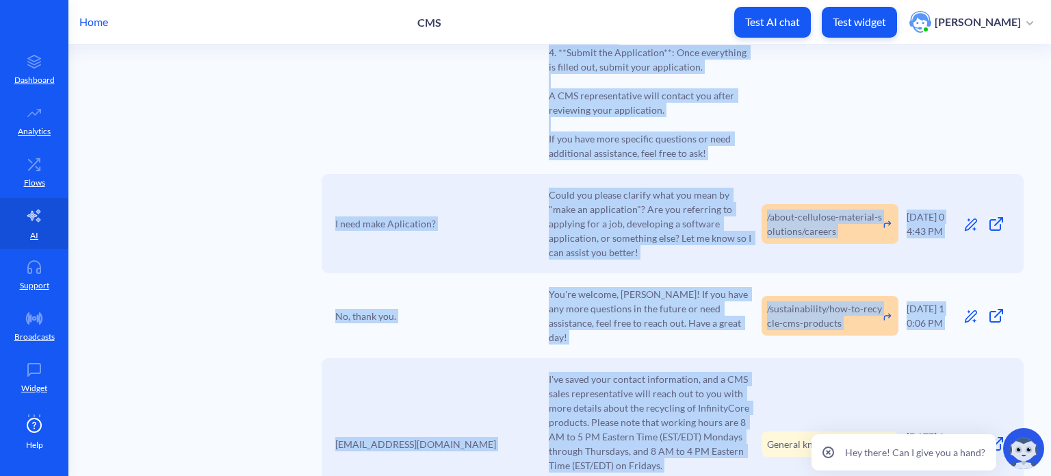
scroll to position [618, 0]
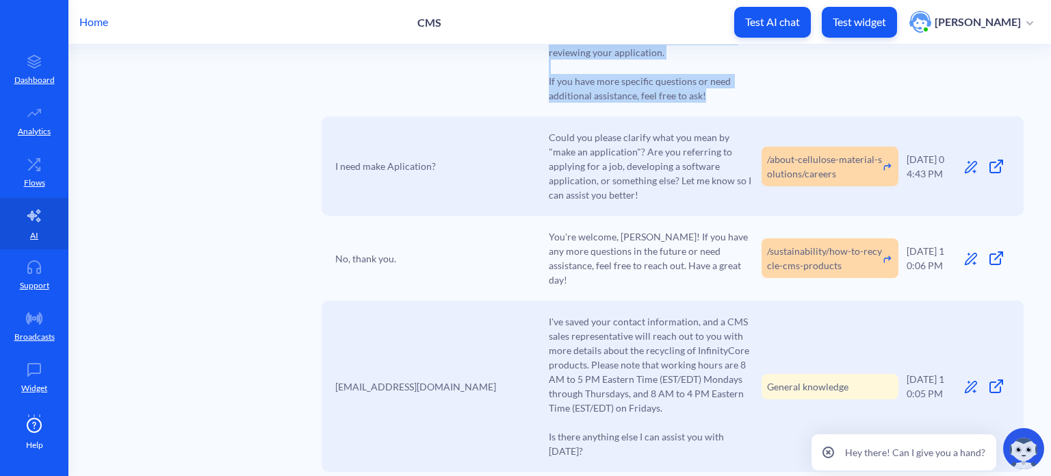
drag, startPoint x: 548, startPoint y: 179, endPoint x: 707, endPoint y: 101, distance: 177.2
copy span "To apply for a job at CMS, you will need to fill out an application form and up…"
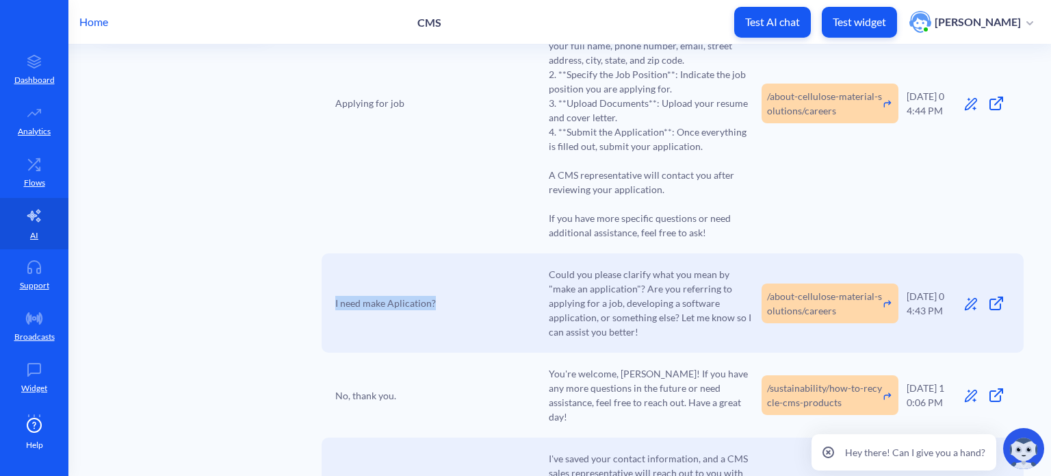
drag, startPoint x: 439, startPoint y: 300, endPoint x: 331, endPoint y: 306, distance: 108.3
click at [331, 306] on div "I need make Aplication? Could you please clarify what you mean by "make an appl…" at bounding box center [673, 302] width 702 height 99
copy span "I need make Aplication?"
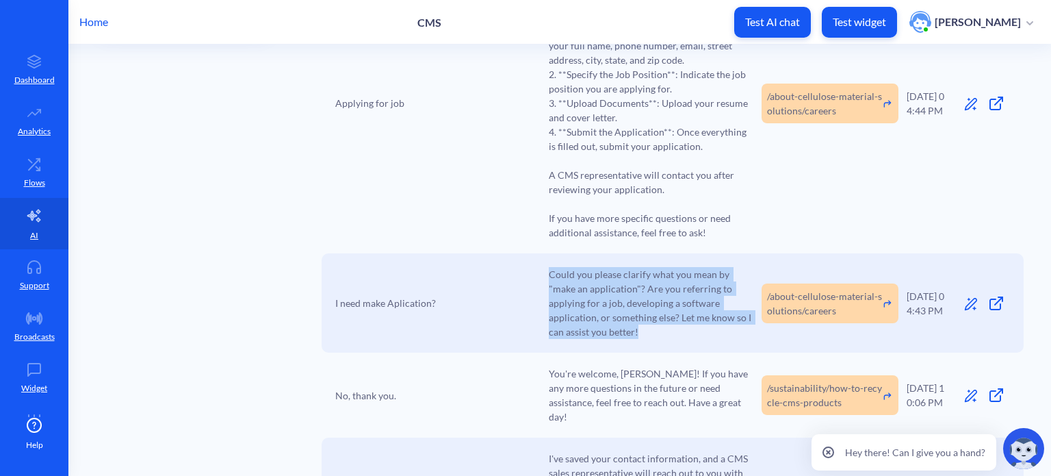
drag, startPoint x: 583, startPoint y: 333, endPoint x: 548, endPoint y: 272, distance: 71.1
click at [549, 272] on span "Could you please clarify what you mean by "make an application"? Are you referr…" at bounding box center [651, 303] width 205 height 72
copy span "Could you please clarify what you mean by "make an application"? Are you referr…"
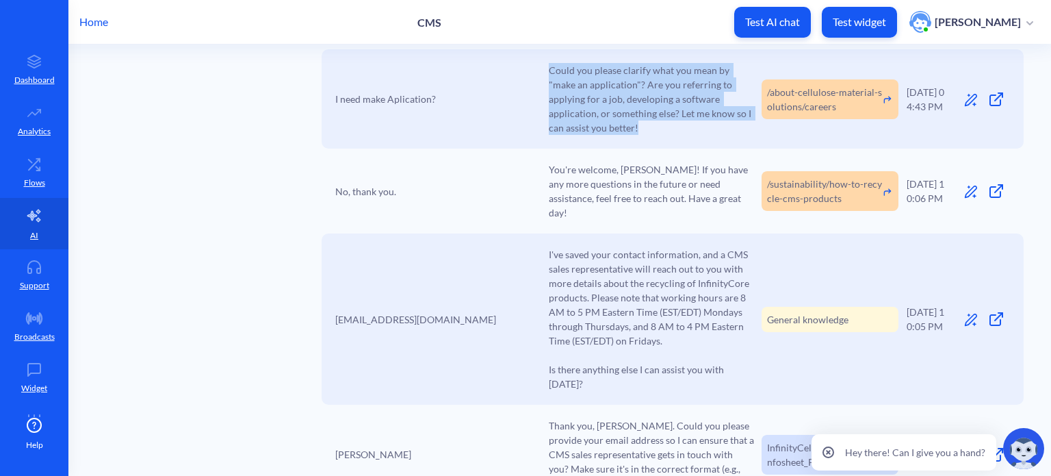
scroll to position [686, 0]
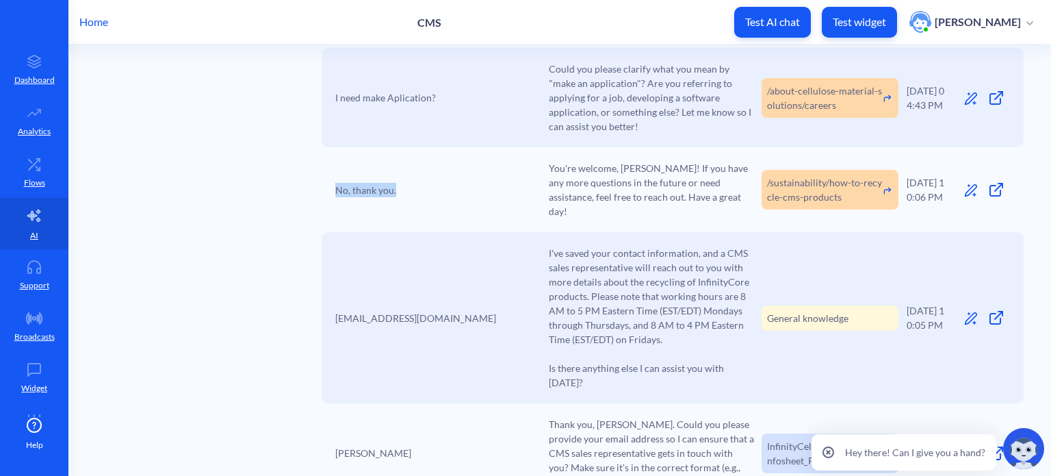
drag, startPoint x: 359, startPoint y: 180, endPoint x: 332, endPoint y: 181, distance: 26.7
click at [332, 181] on div "No, thank you. You're welcome, Tamera! If you have any more questions in the fu…" at bounding box center [673, 189] width 702 height 85
copy span "No, thank you."
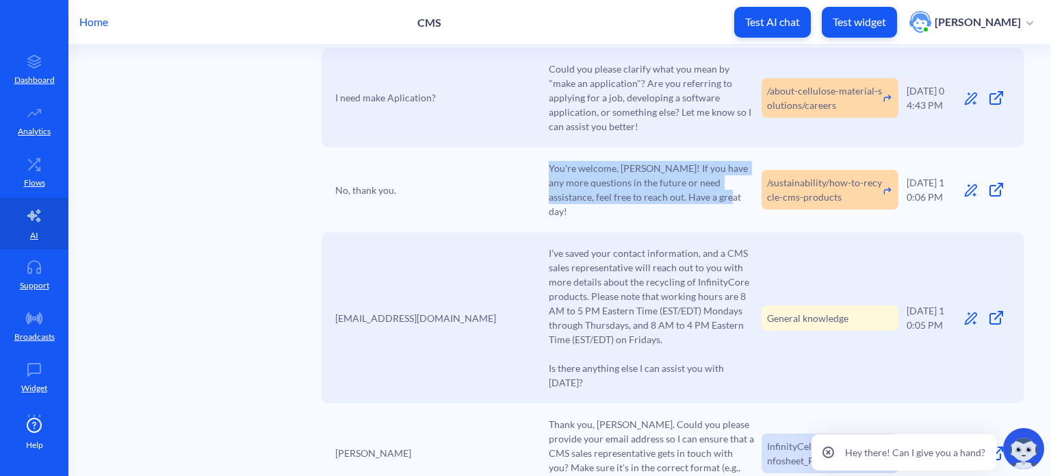
drag, startPoint x: 697, startPoint y: 197, endPoint x: 543, endPoint y: 169, distance: 156.5
click at [543, 169] on div "No, thank you. You're welcome, Tamera! If you have any more questions in the fu…" at bounding box center [673, 189] width 702 height 85
copy span "You're welcome, Tamera! If you have any more questions in the future or need as…"
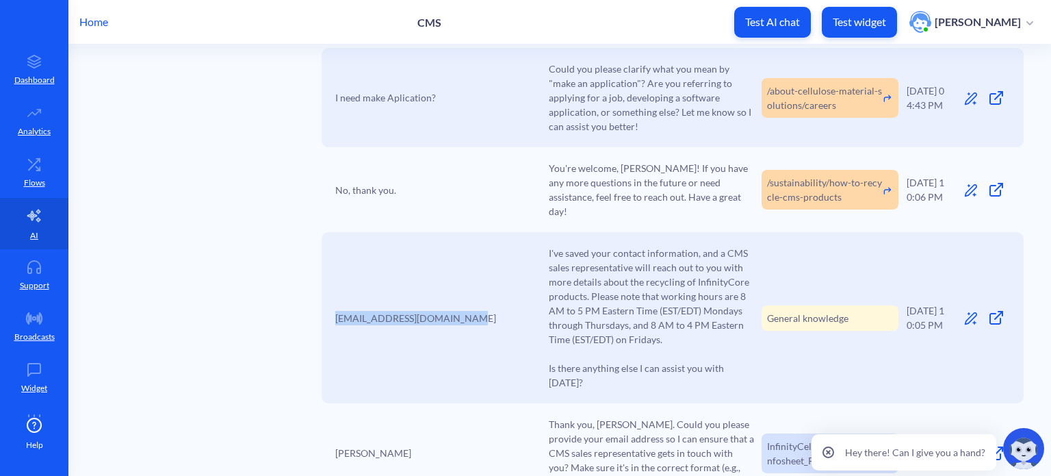
drag, startPoint x: 474, startPoint y: 294, endPoint x: 329, endPoint y: 294, distance: 144.4
click at [329, 294] on div "tamerarandolph@hotmail.com I've saved your contact information, and a CMS sales…" at bounding box center [673, 317] width 702 height 171
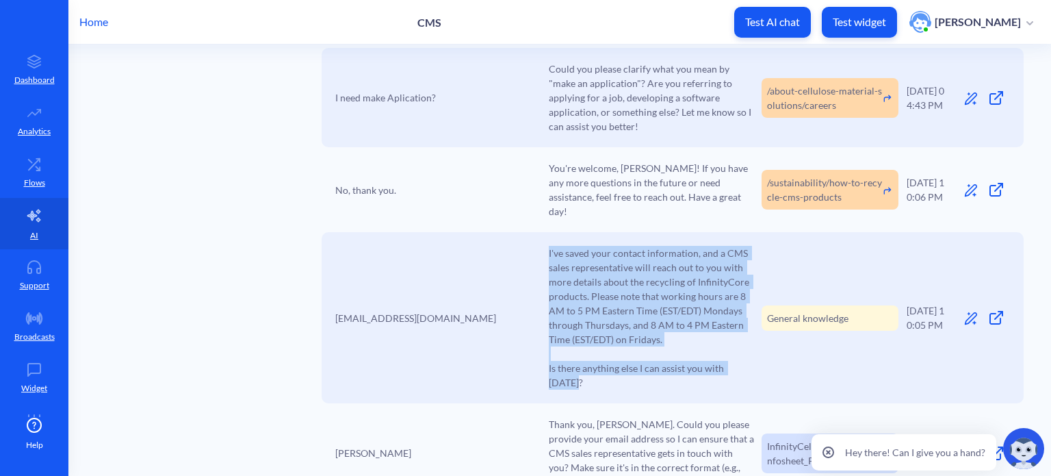
drag, startPoint x: 753, startPoint y: 354, endPoint x: 545, endPoint y: 234, distance: 240.1
click at [545, 234] on div "tamerarandolph@hotmail.com I've saved your contact information, and a CMS sales…" at bounding box center [673, 317] width 702 height 171
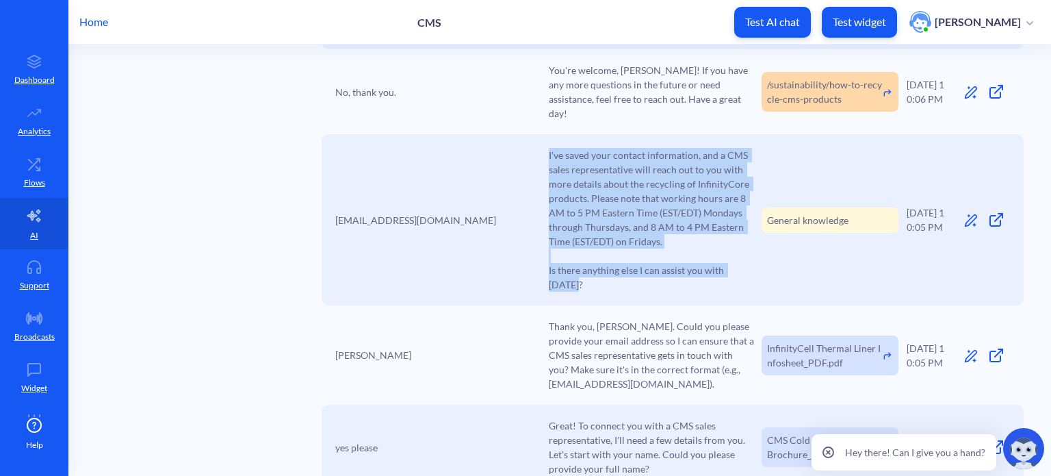
scroll to position [892, 0]
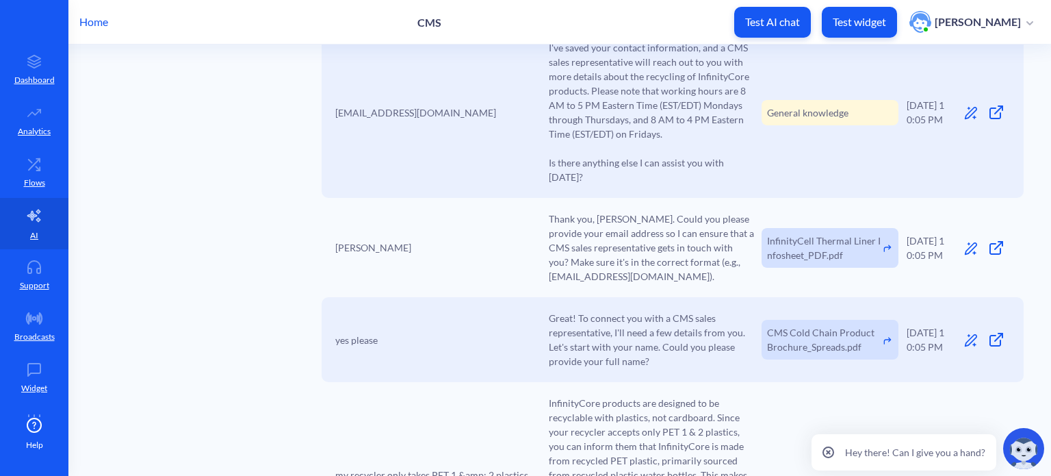
click at [353, 240] on span "Tamera" at bounding box center [373, 247] width 76 height 14
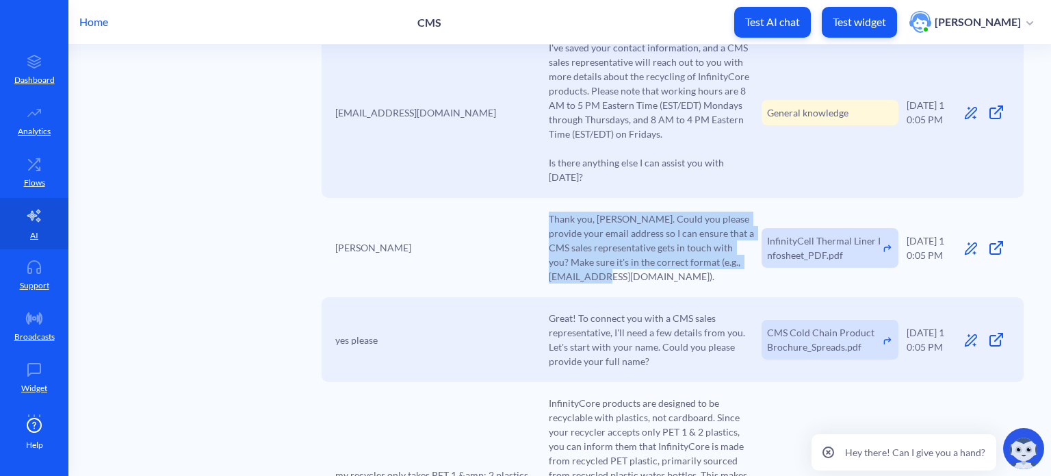
drag, startPoint x: 643, startPoint y: 246, endPoint x: 542, endPoint y: 186, distance: 117.3
click at [542, 198] on div "Tamera Thank you, Tamera. Could you please provide your email address so I can …" at bounding box center [673, 247] width 702 height 99
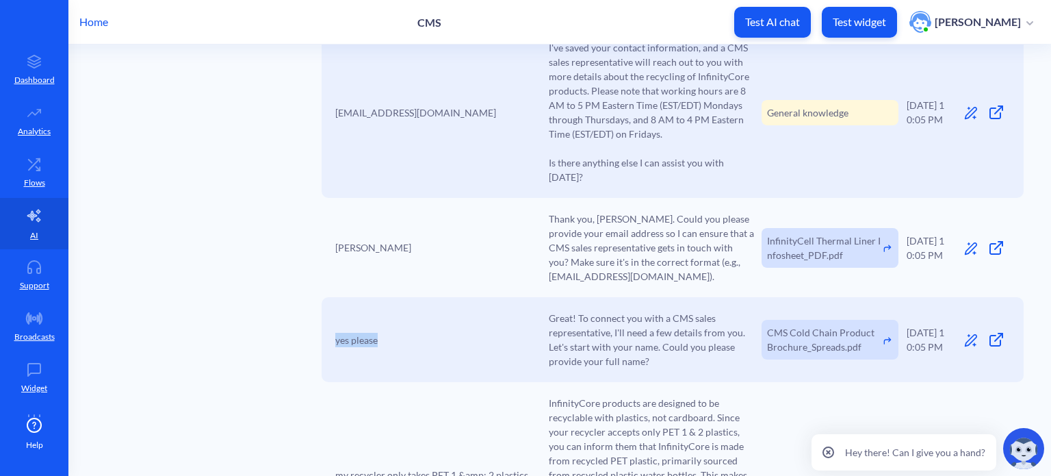
drag, startPoint x: 388, startPoint y: 311, endPoint x: 331, endPoint y: 309, distance: 56.9
click at [331, 309] on div "yes please Great! To connect you with a CMS sales representative, I'll need a f…" at bounding box center [673, 339] width 702 height 85
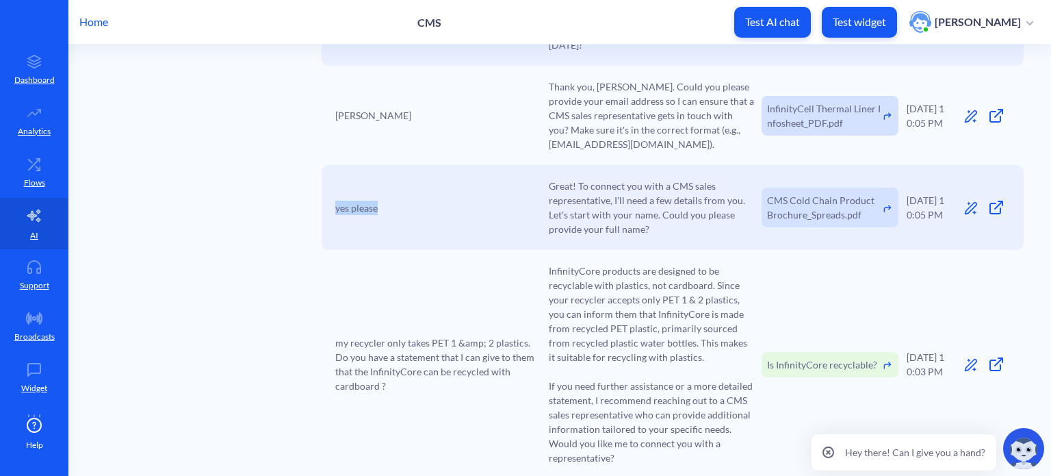
scroll to position [1029, 0]
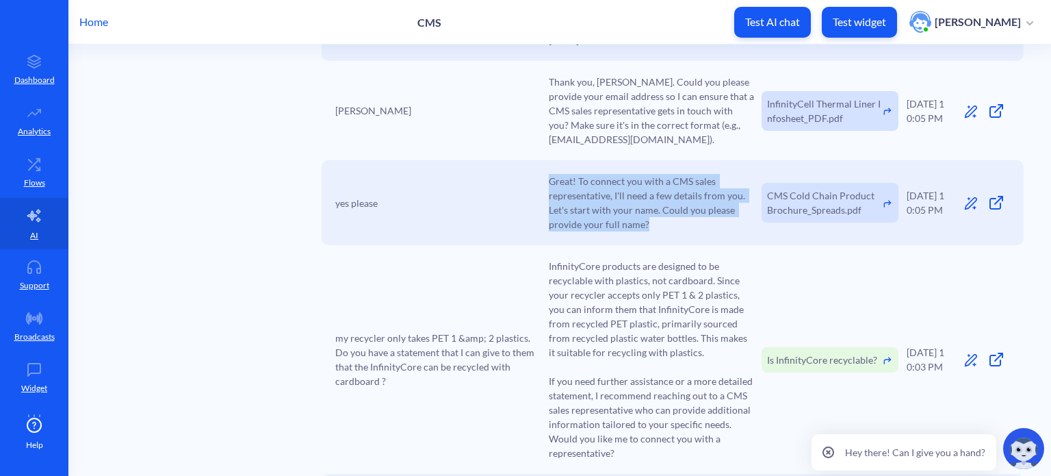
drag, startPoint x: 651, startPoint y: 194, endPoint x: 542, endPoint y: 149, distance: 117.6
click at [542, 160] on div "yes please Great! To connect you with a CMS sales representative, I'll need a f…" at bounding box center [673, 202] width 702 height 85
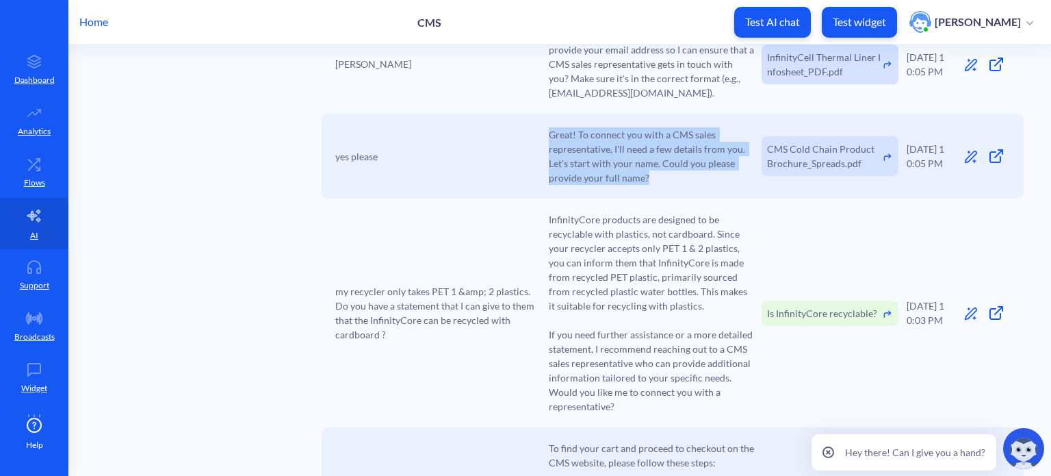
scroll to position [1166, 0]
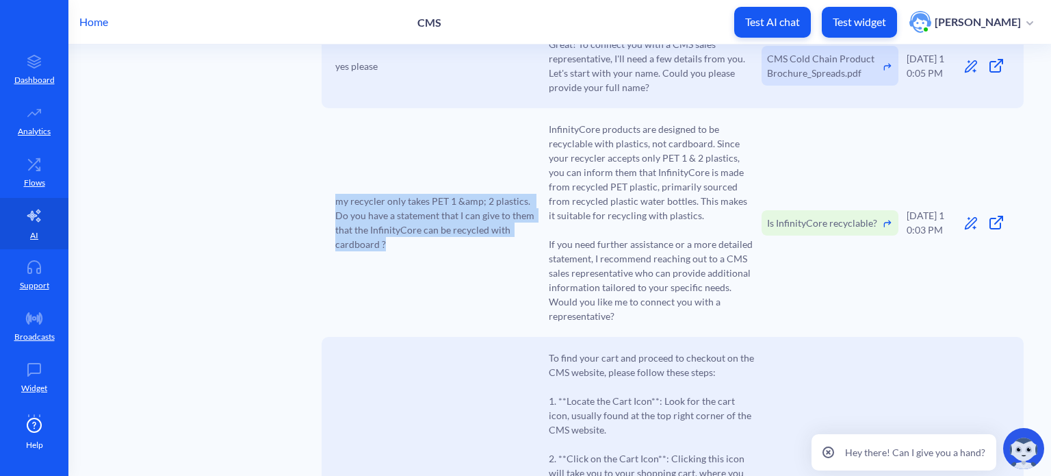
drag, startPoint x: 402, startPoint y: 218, endPoint x: 320, endPoint y: 173, distance: 93.7
click at [331, 177] on div "my recycler only takes PET 1 &amp; 2 plastics. Do you have a statement that I c…" at bounding box center [673, 222] width 702 height 229
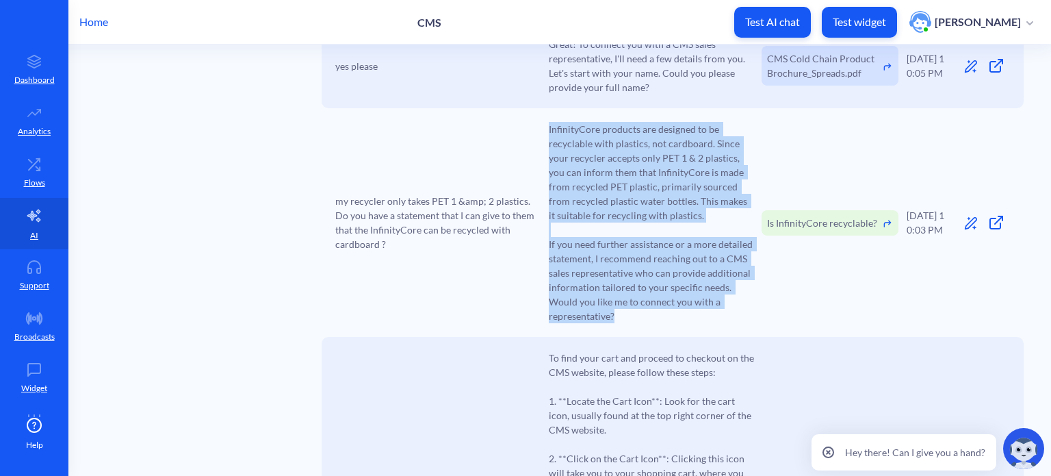
drag, startPoint x: 626, startPoint y: 289, endPoint x: 542, endPoint y: 98, distance: 208.4
click at [542, 108] on div "my recycler only takes PET 1 &amp; 2 plastics. Do you have a statement that I c…" at bounding box center [673, 222] width 702 height 229
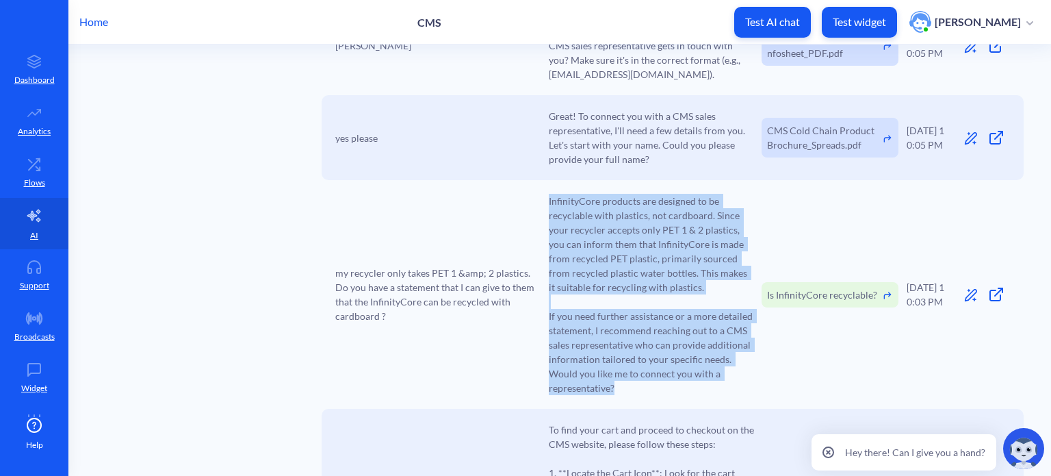
scroll to position [1097, 0]
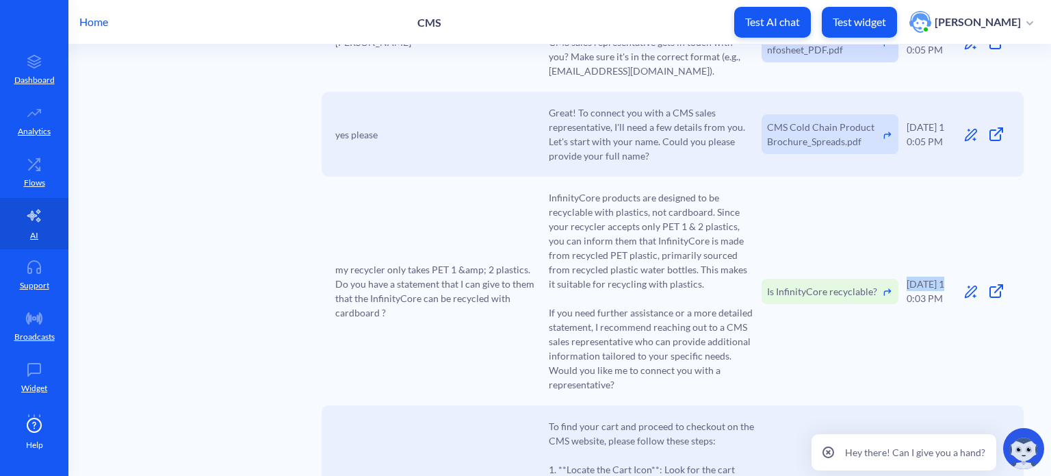
drag, startPoint x: 942, startPoint y: 255, endPoint x: 905, endPoint y: 254, distance: 36.3
click at [907, 277] on div "16.08.25 10:03 PM" at bounding box center [929, 291] width 44 height 29
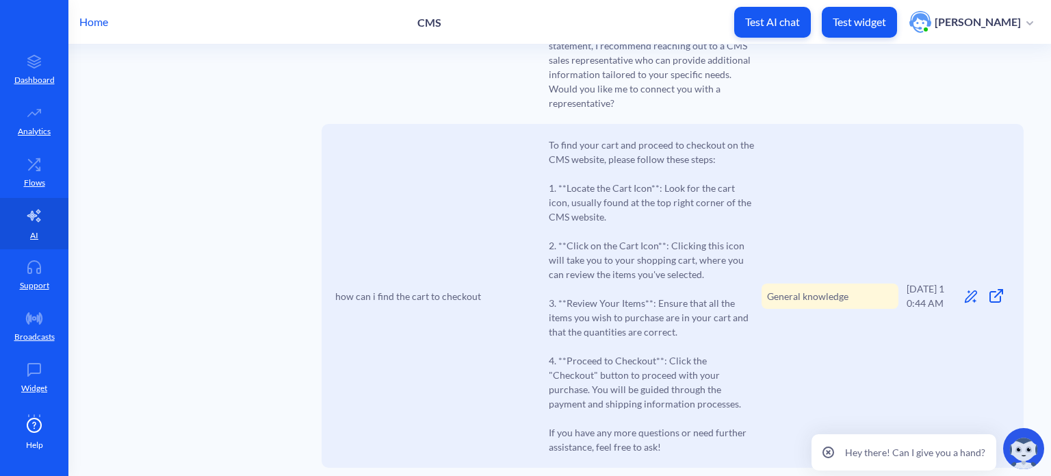
scroll to position [1380, 0]
drag, startPoint x: 482, startPoint y: 265, endPoint x: 326, endPoint y: 257, distance: 156.3
click at [326, 257] on div "how can i find the cart to checkout To find your cart and proceed to checkout o…" at bounding box center [673, 294] width 702 height 344
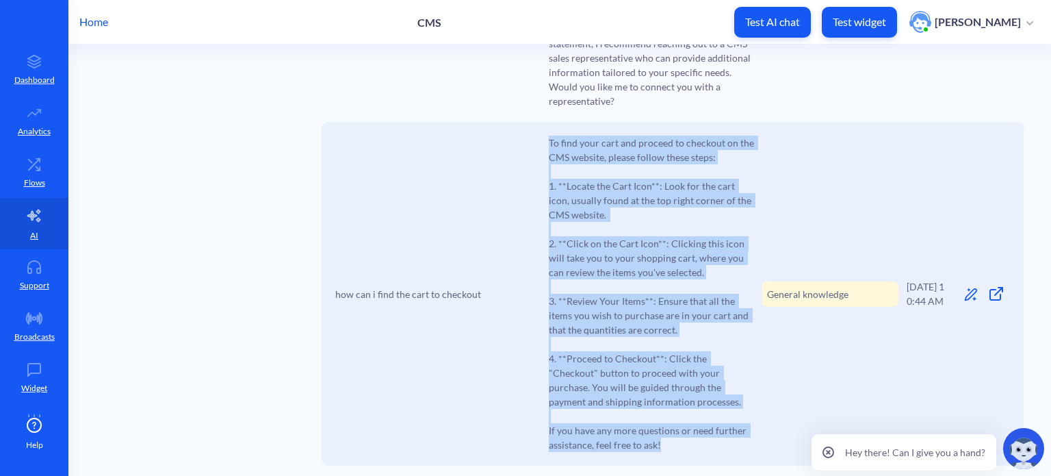
drag, startPoint x: 673, startPoint y: 417, endPoint x: 539, endPoint y: 112, distance: 333.1
click at [539, 122] on div "how can i find the cart to checkout To find your cart and proceed to checkout o…" at bounding box center [673, 294] width 702 height 344
